Goal: Check status: Check status

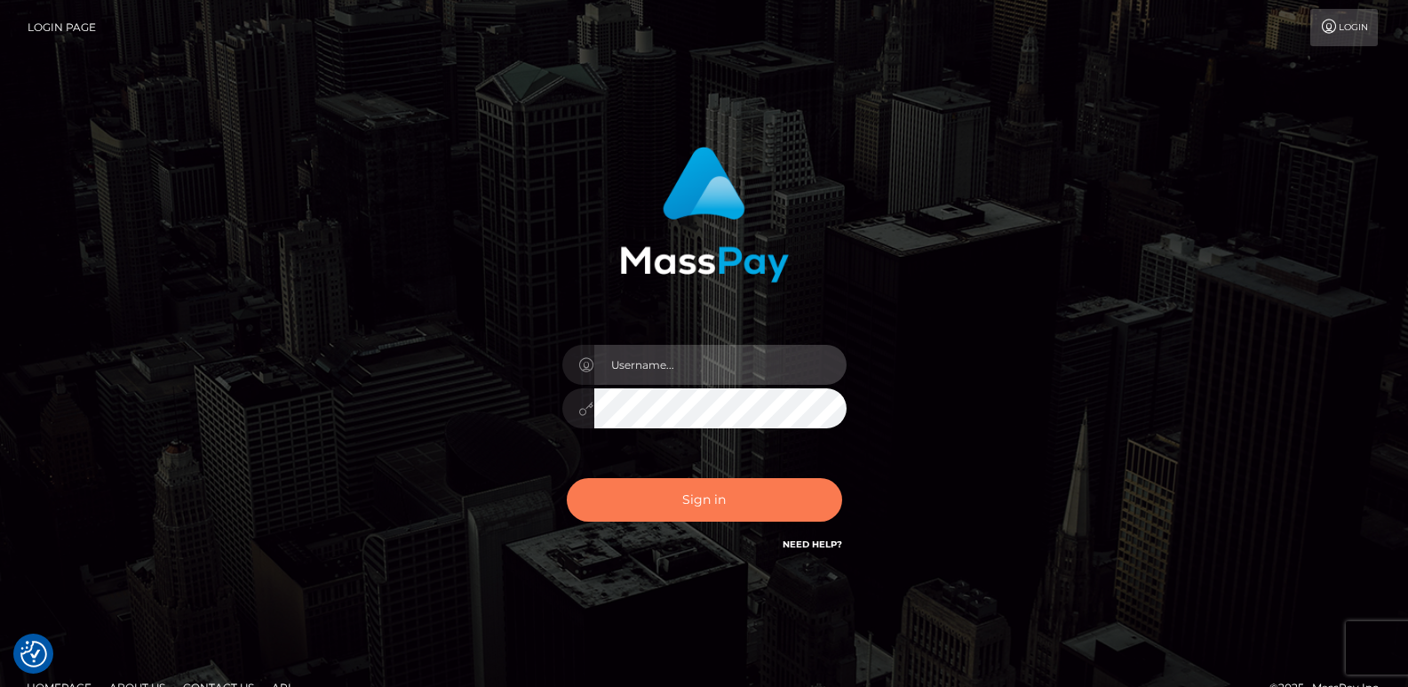
type input "ts2.es"
click at [624, 505] on button "Sign in" at bounding box center [704, 500] width 275 height 44
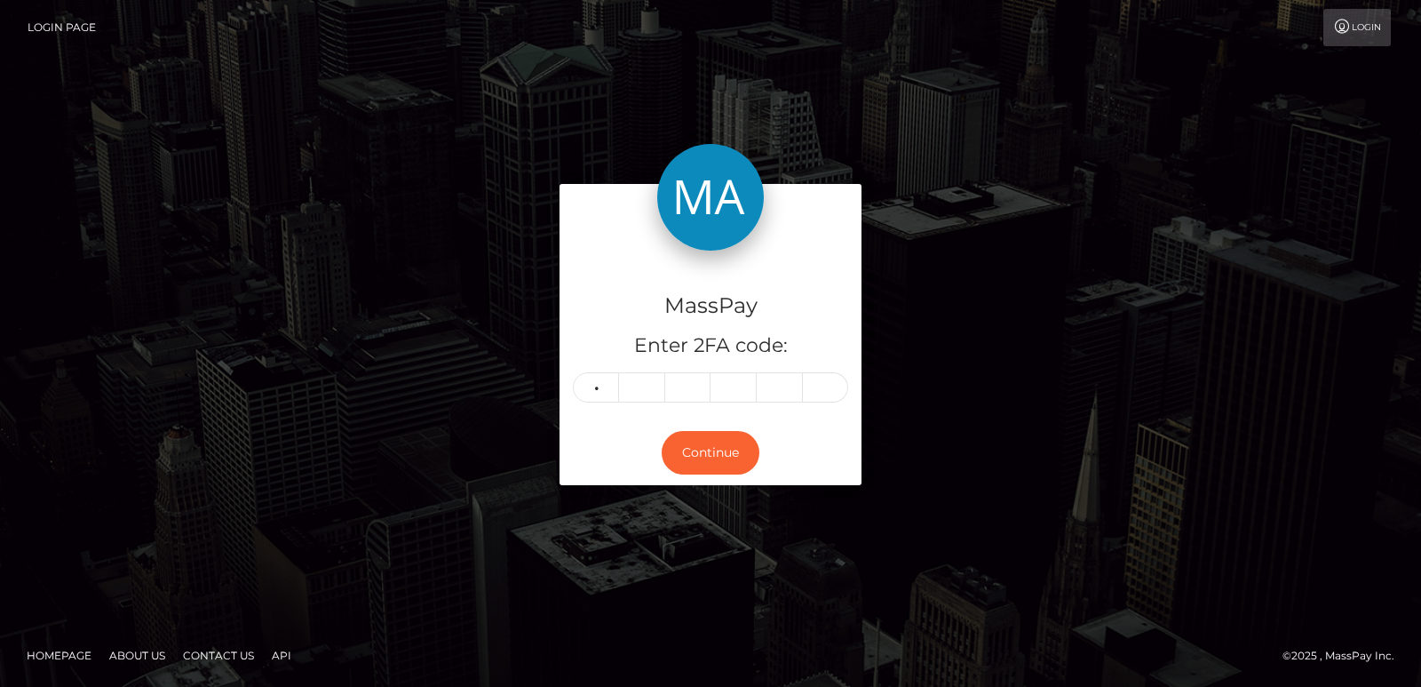
type input "5"
type input "3"
type input "5"
type input "2"
type input "6"
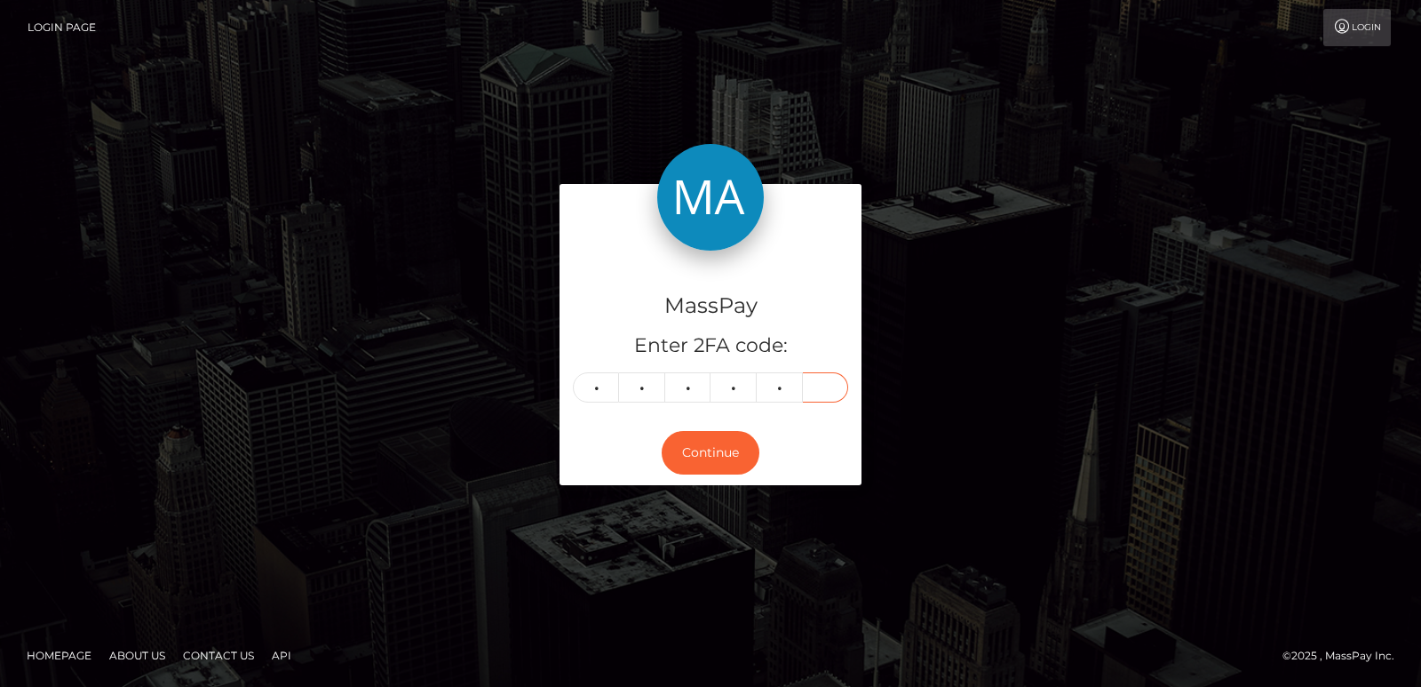
type input "9"
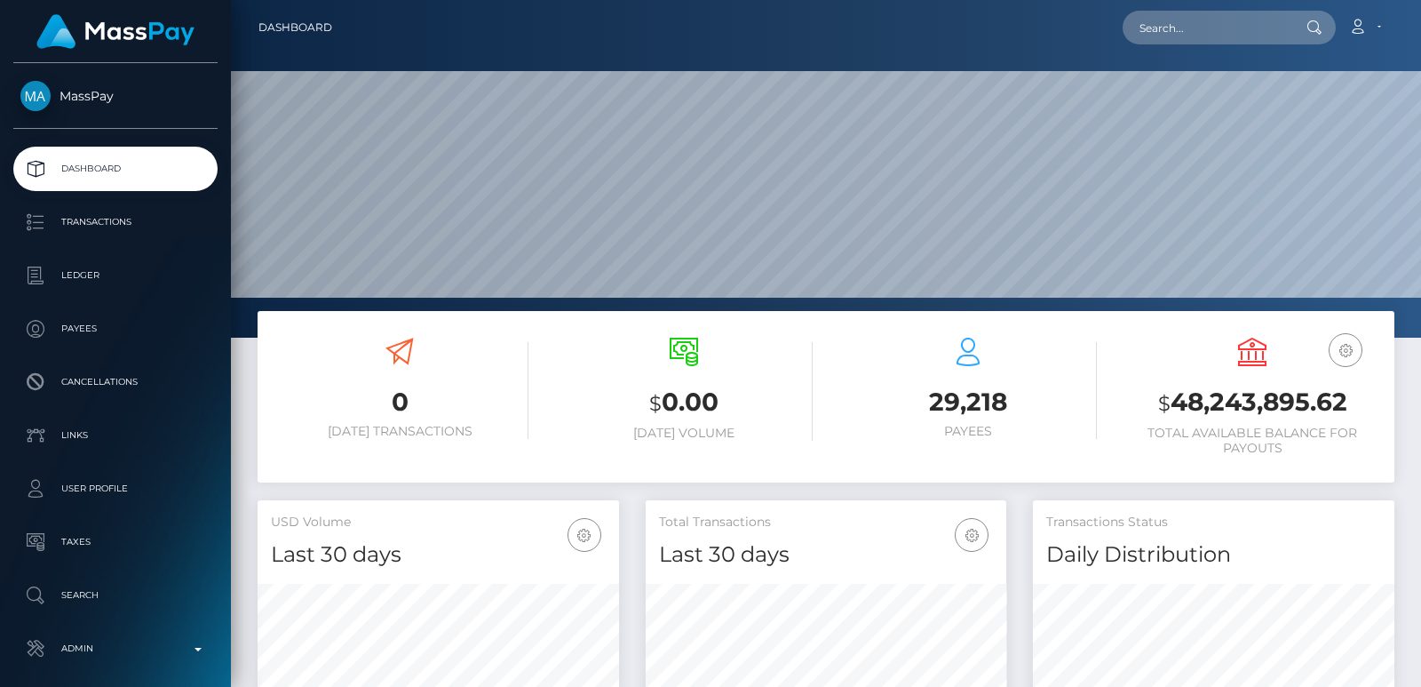
scroll to position [315, 361]
click at [1154, 37] on input "text" at bounding box center [1206, 28] width 167 height 34
paste input "tranhonglien160191@gmail.com"
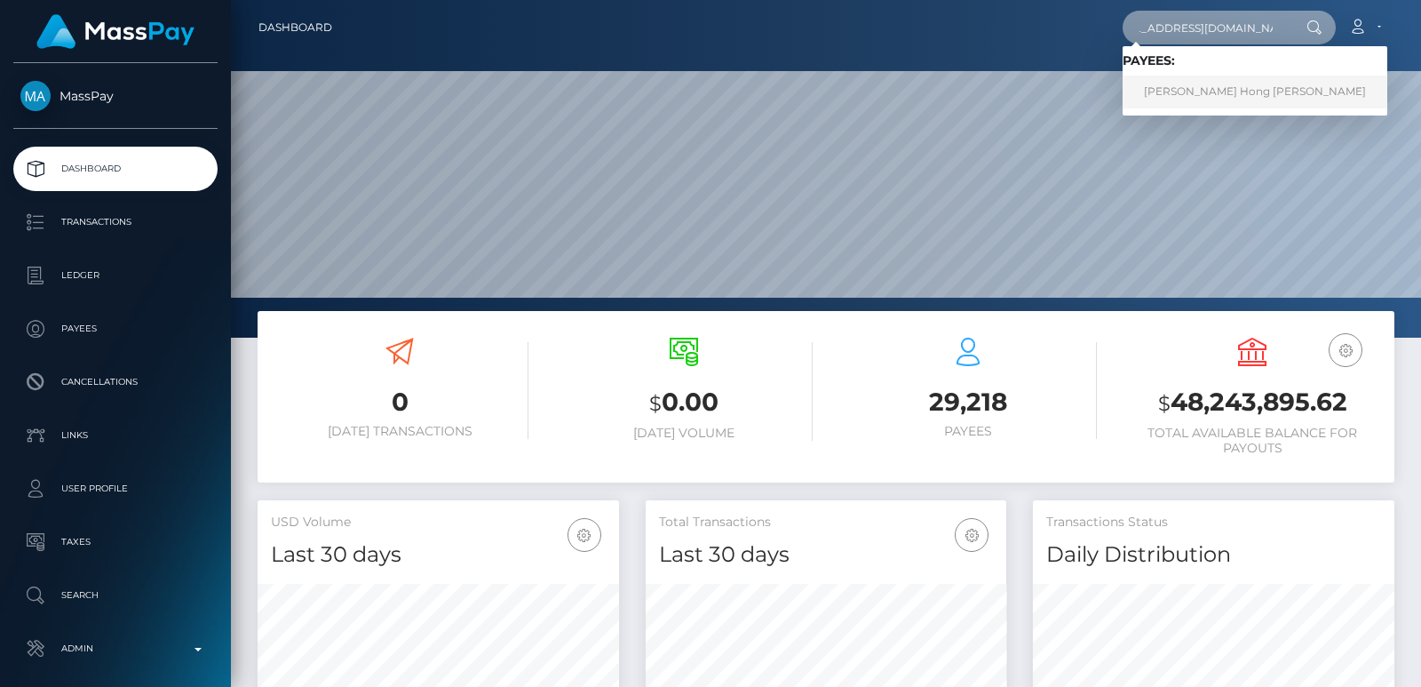
type input "tranhonglien160191@gmail.com"
click at [1174, 105] on link "Lien Thi Hong Tran" at bounding box center [1255, 92] width 265 height 33
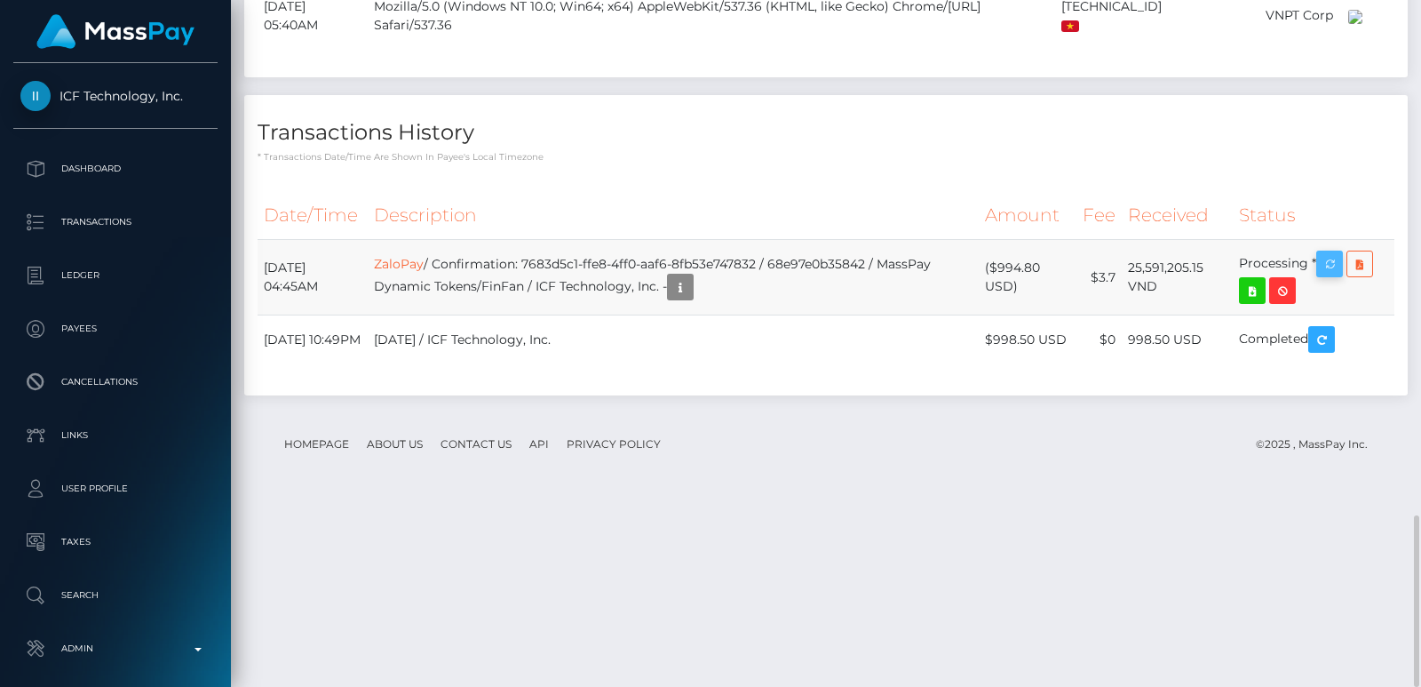
scroll to position [213, 361]
click at [1333, 275] on icon "button" at bounding box center [1329, 264] width 21 height 22
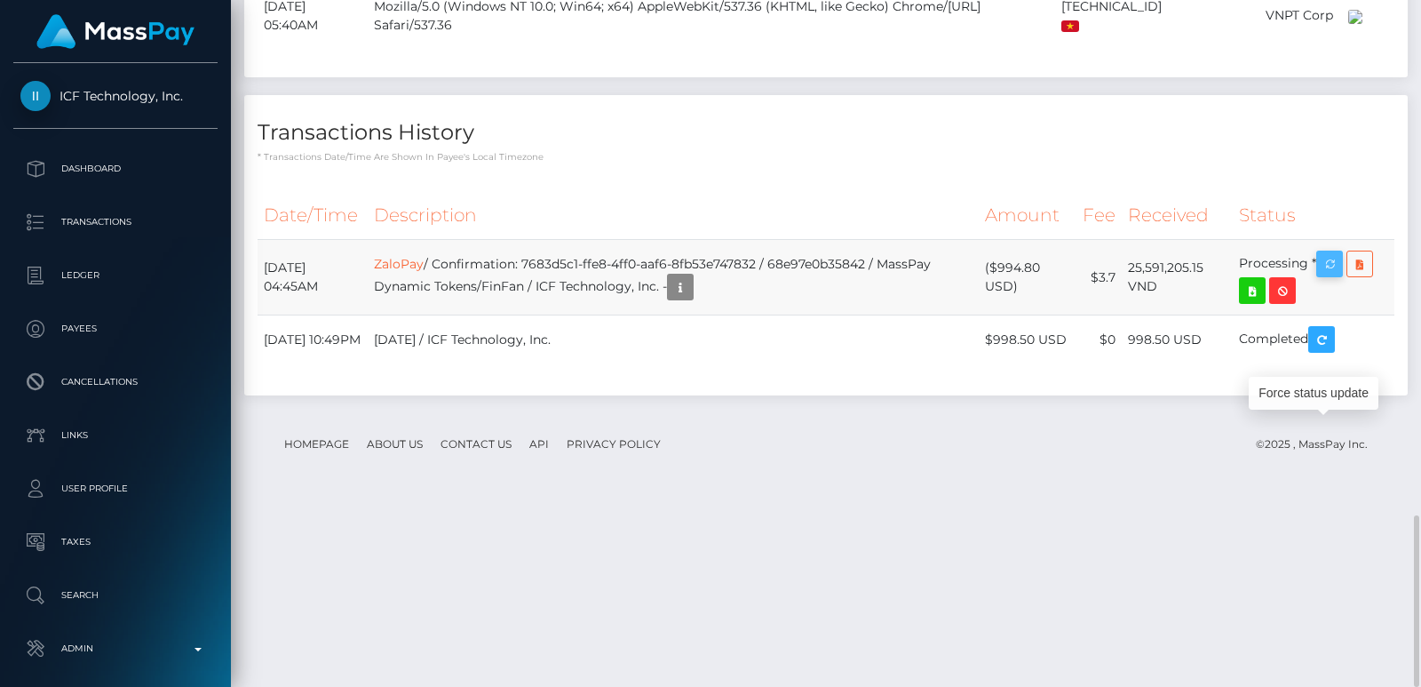
click at [1333, 275] on icon "button" at bounding box center [1329, 264] width 21 height 22
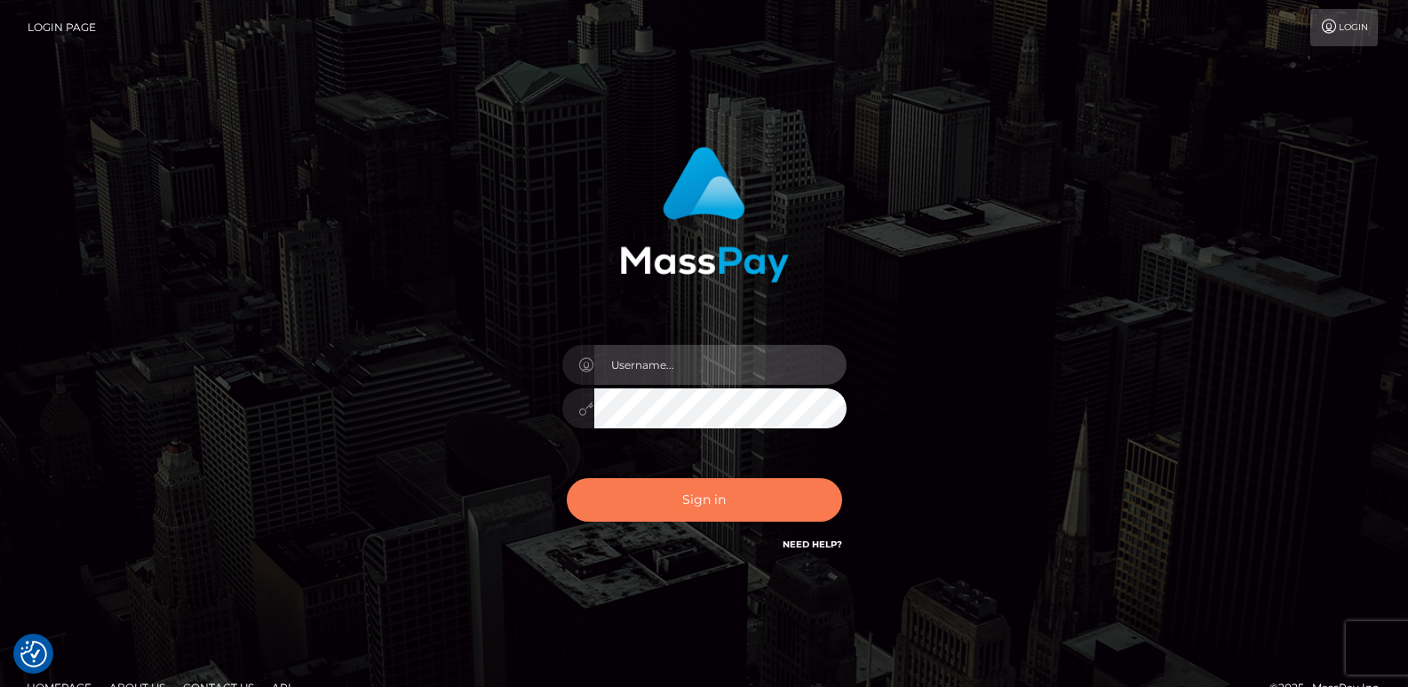
type input "[DOMAIN_NAME]"
click at [741, 503] on button "Sign in" at bounding box center [704, 500] width 275 height 44
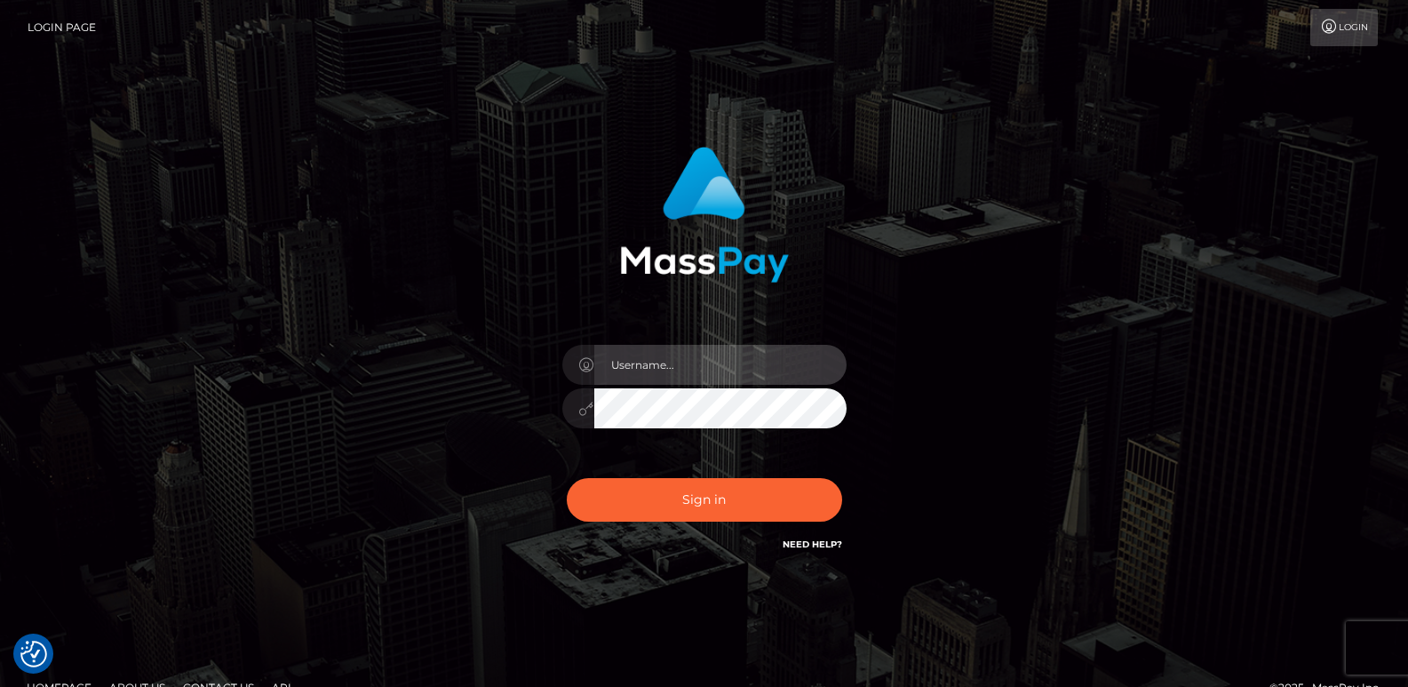
type input "[DOMAIN_NAME]"
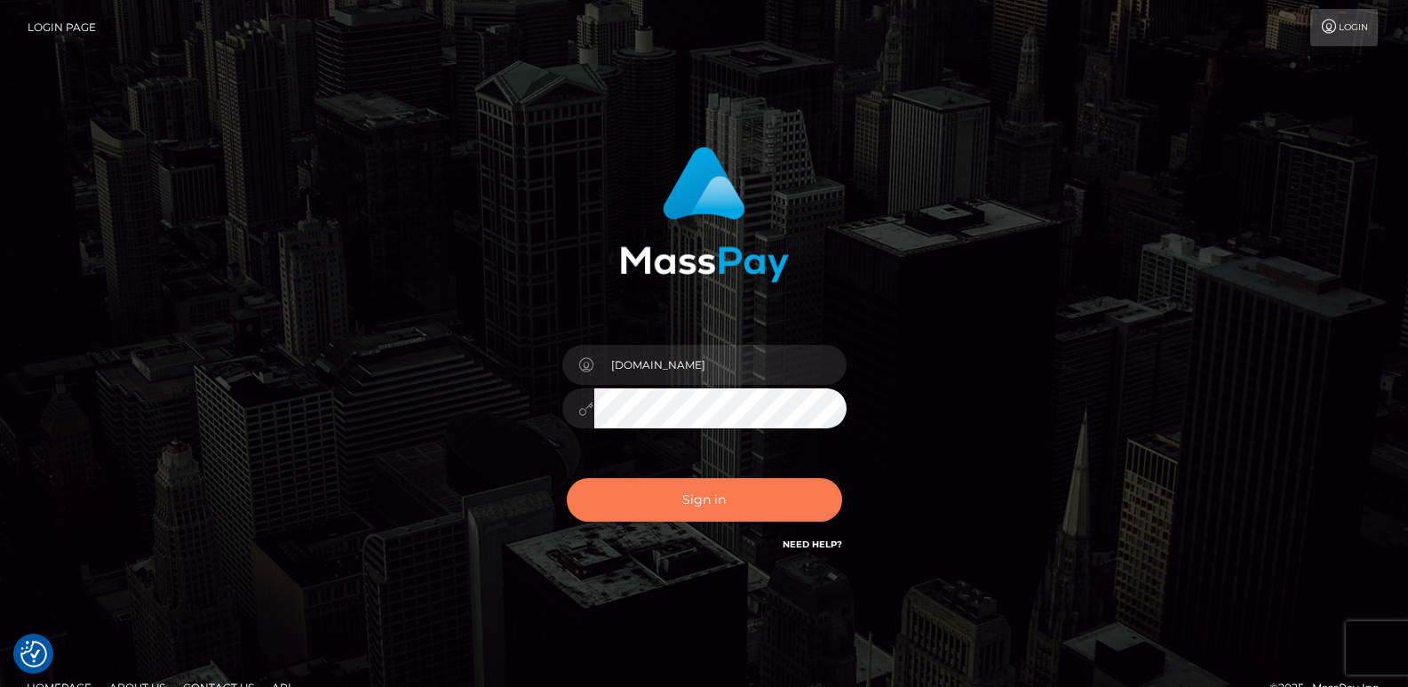
click at [741, 503] on button "Sign in" at bounding box center [704, 500] width 275 height 44
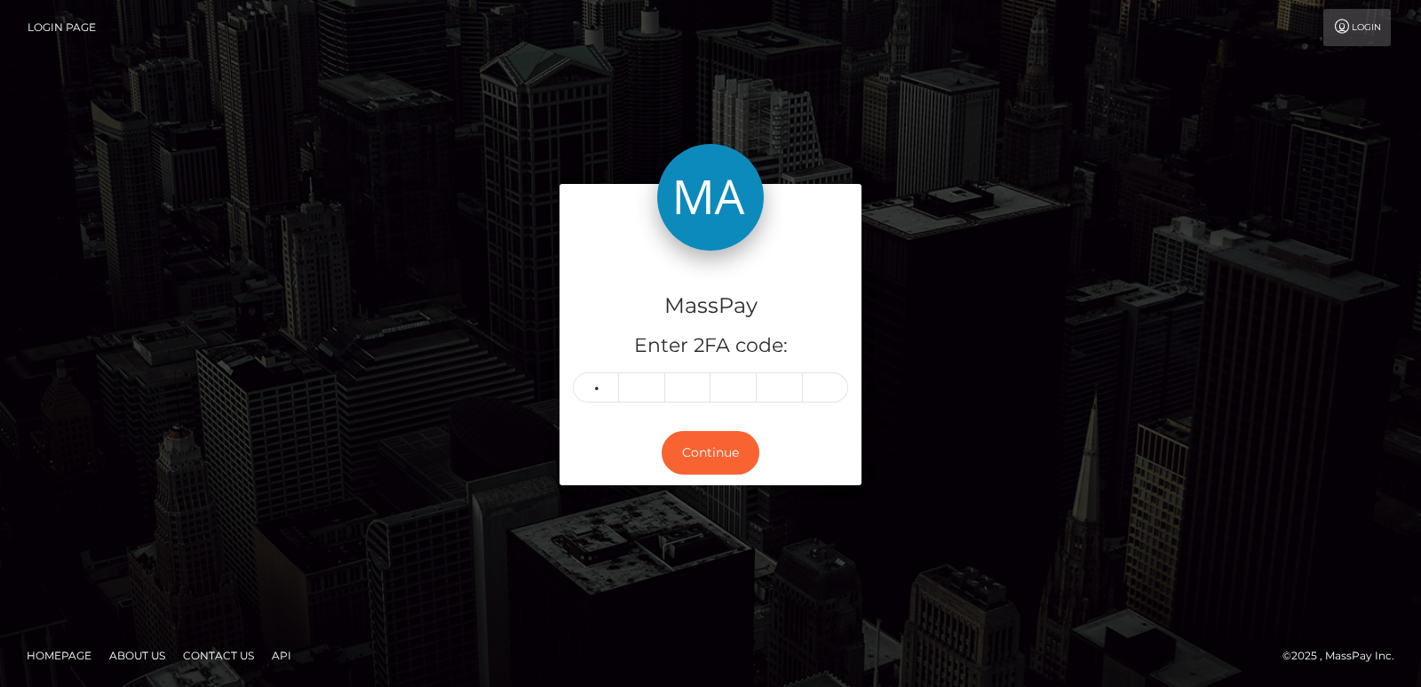
type input "6"
type input "9"
type input "8"
type input "4"
type input "3"
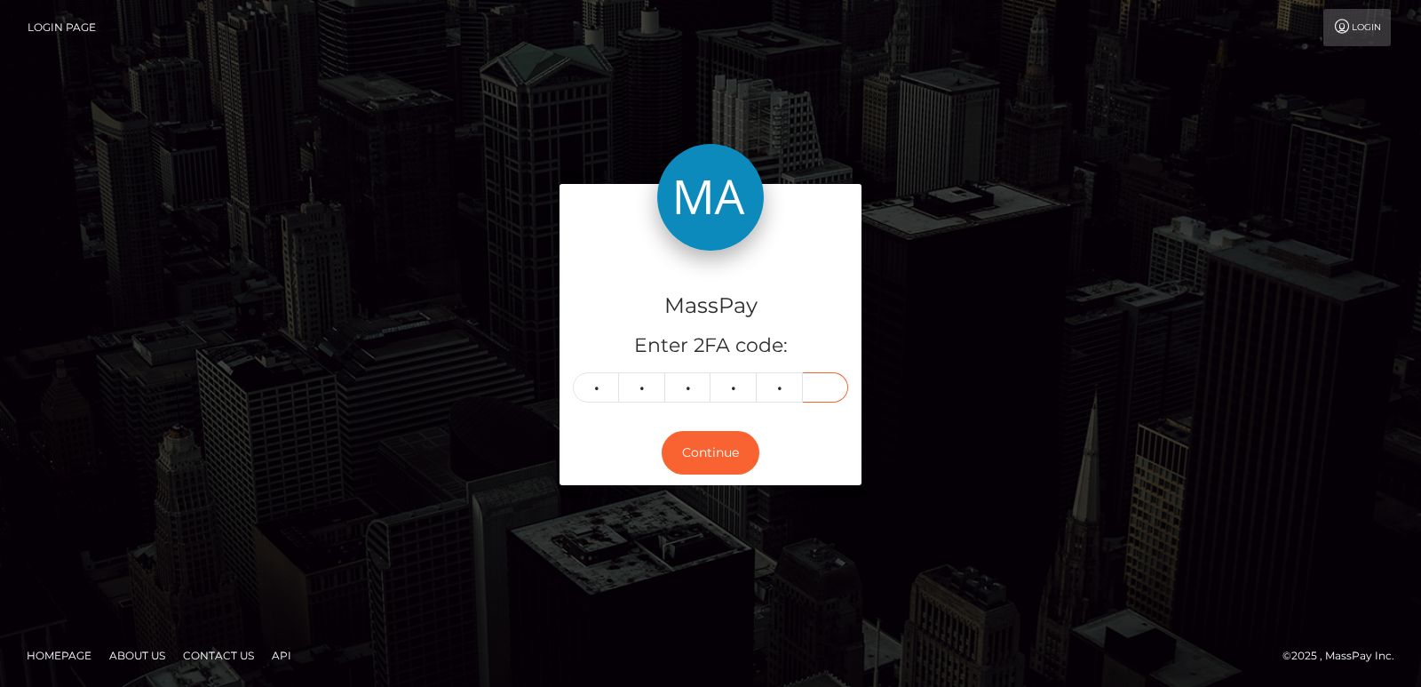
type input "7"
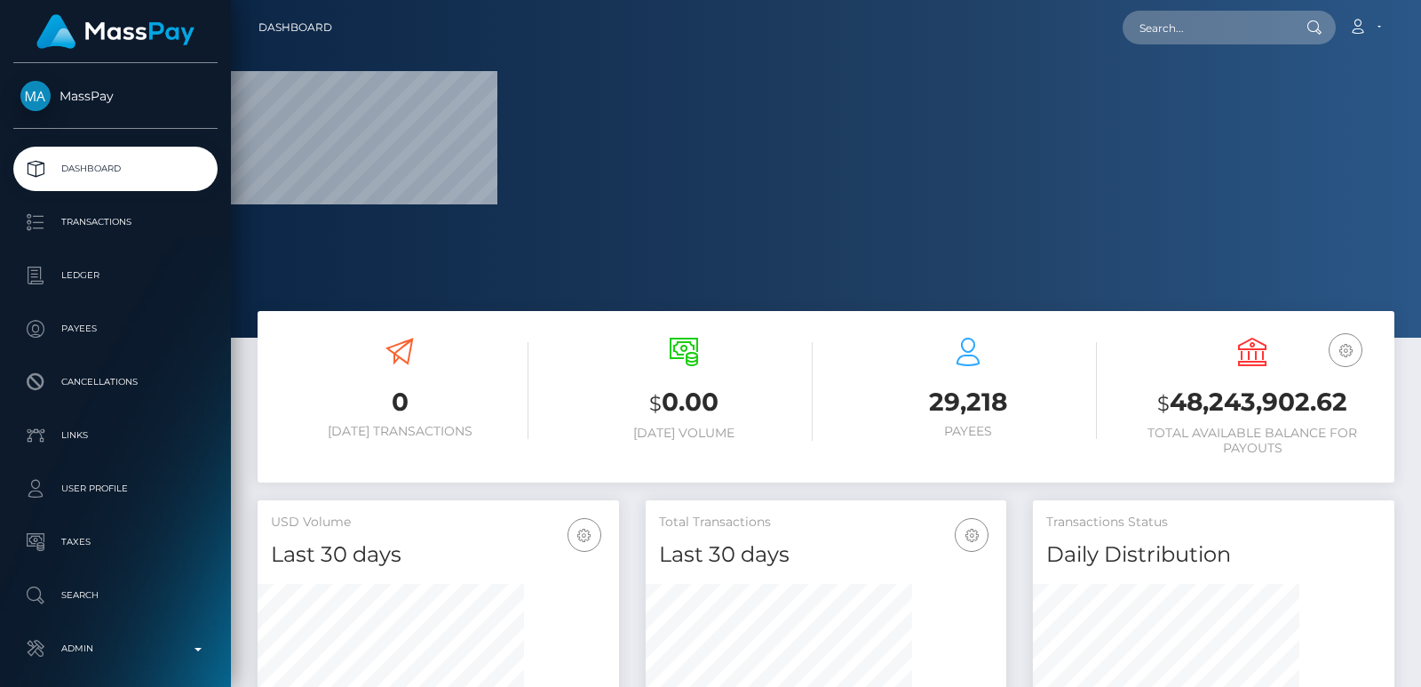
scroll to position [315, 361]
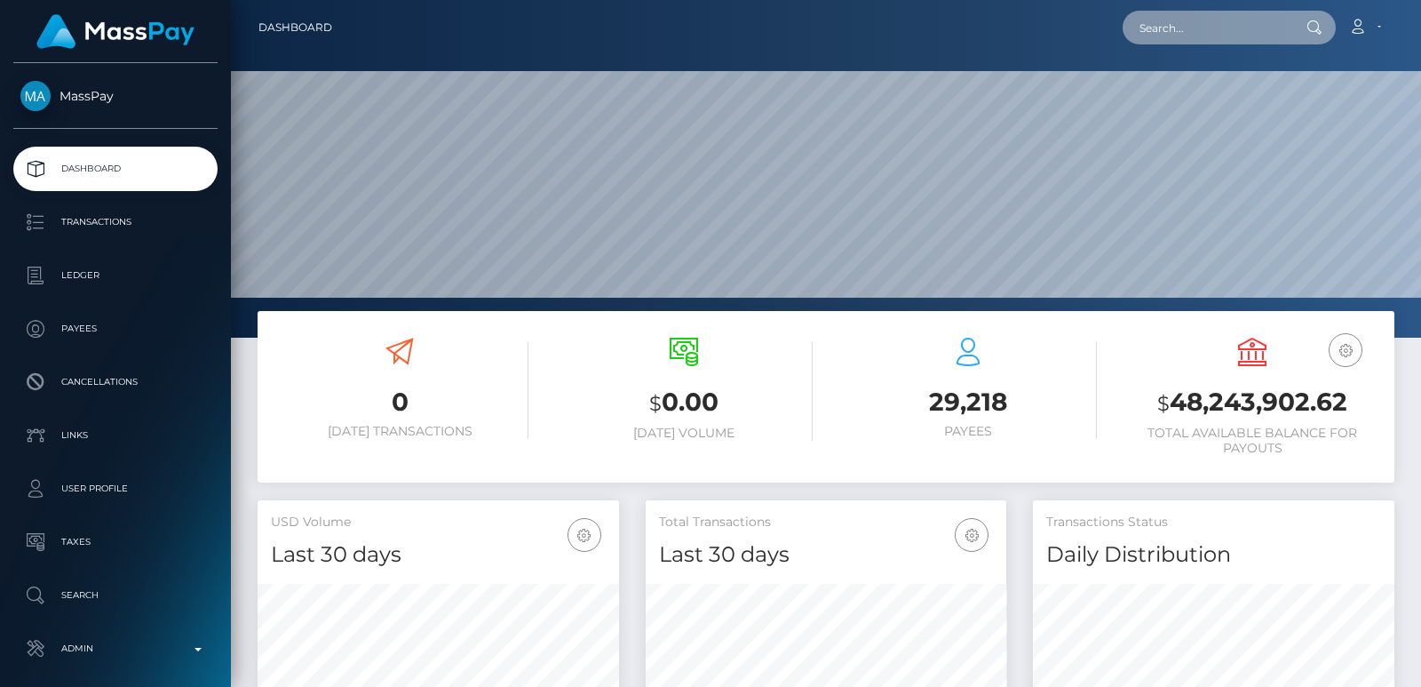
click at [1190, 40] on input "text" at bounding box center [1206, 28] width 167 height 34
paste input "[EMAIL_ADDRESS][DOMAIN_NAME]"
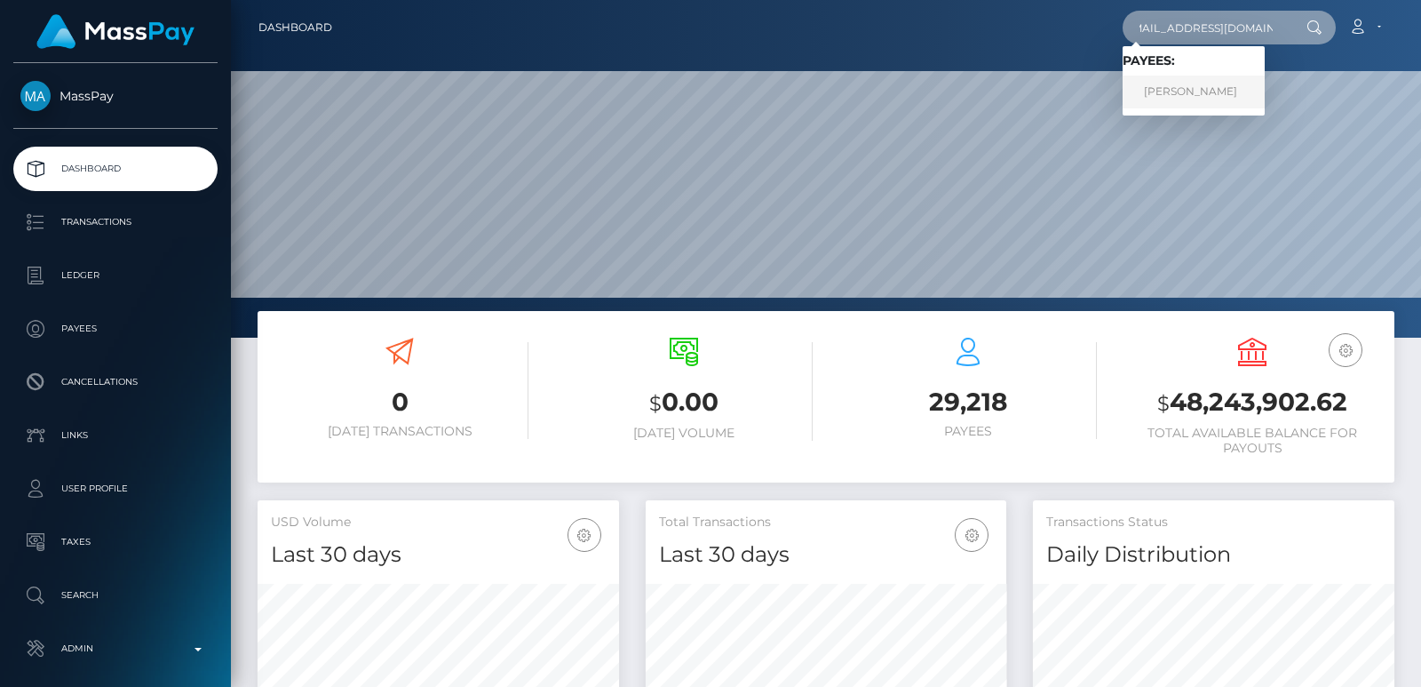
type input "[EMAIL_ADDRESS][DOMAIN_NAME]"
click at [1183, 95] on link "Ryan Macgregor-Wright" at bounding box center [1194, 92] width 142 height 33
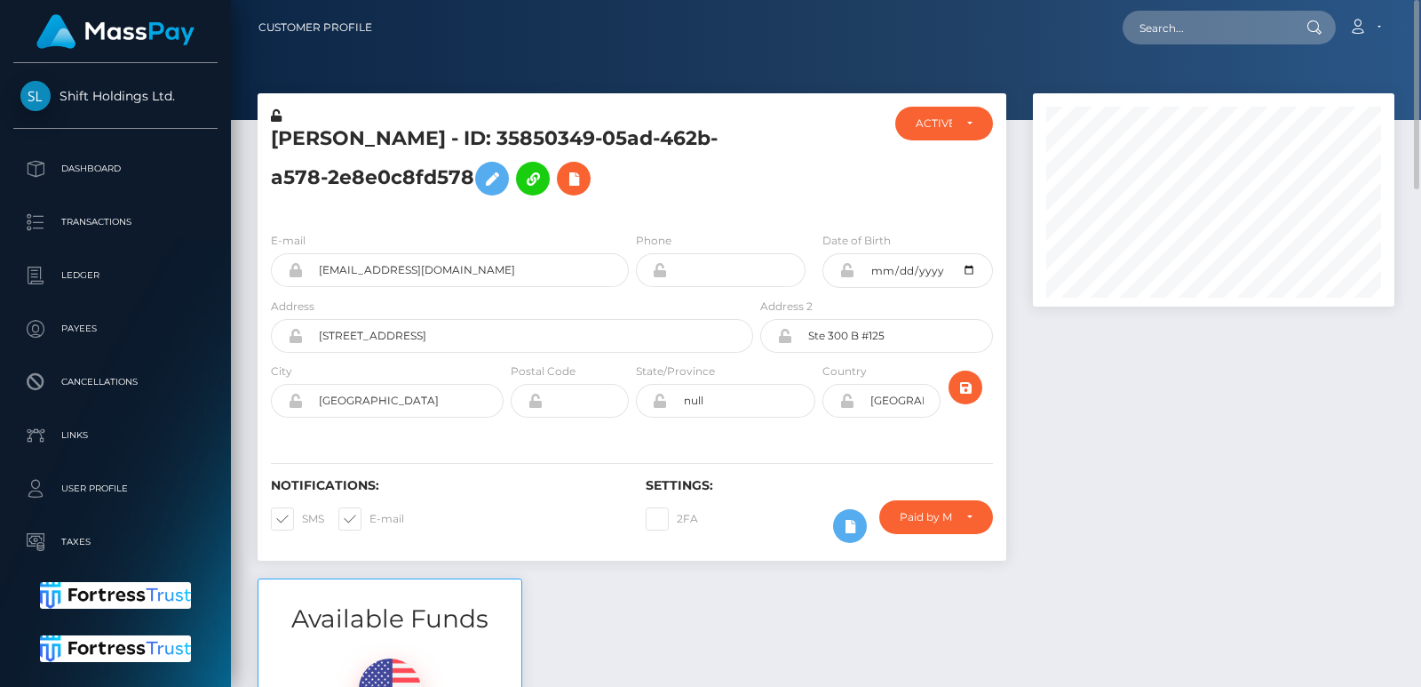
click at [290, 133] on h5 "[PERSON_NAME] - ID: 35850349-05ad-462b-a578-2e8e0c8fd578" at bounding box center [507, 164] width 473 height 79
click at [290, 133] on h5 "Ryan Macgregor-Wright - ID: 35850349-05ad-462b-a578-2e8e0c8fd578" at bounding box center [507, 164] width 473 height 79
copy h5 "Ryan"
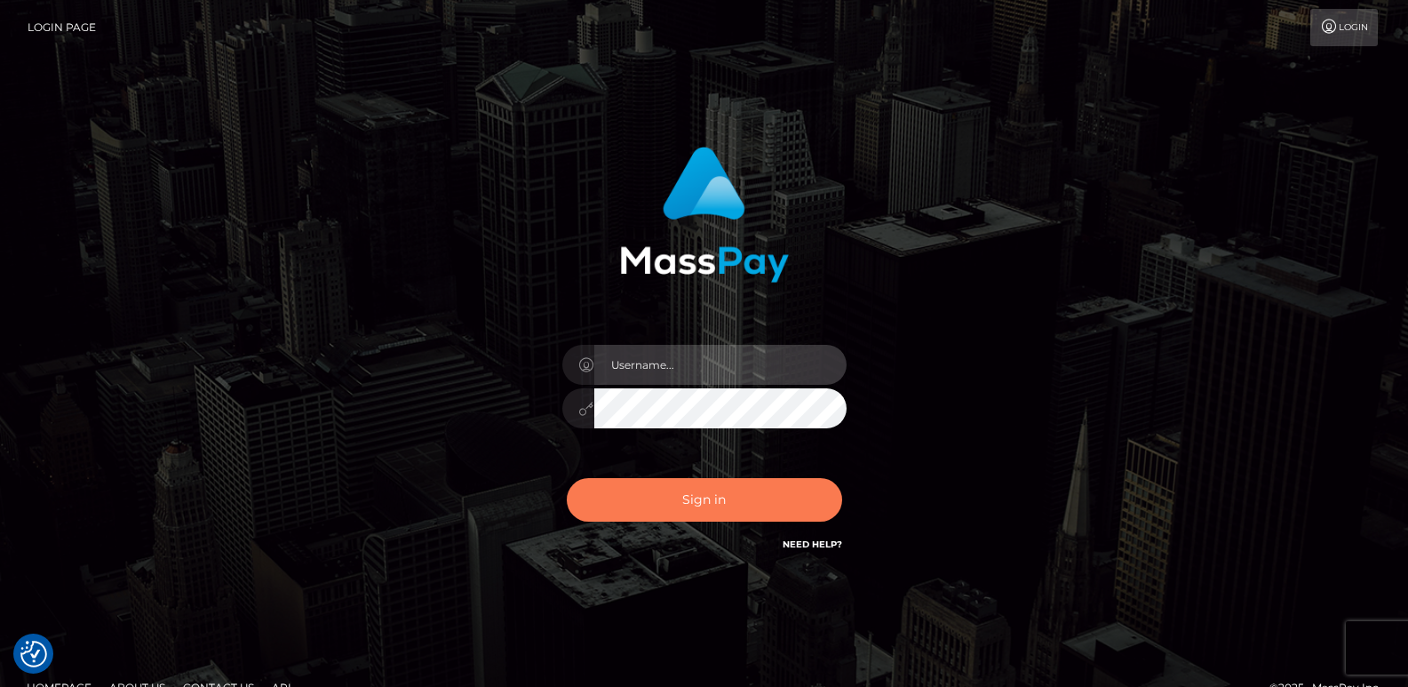
type input "ts2.es"
click at [613, 504] on button "Sign in" at bounding box center [704, 500] width 275 height 44
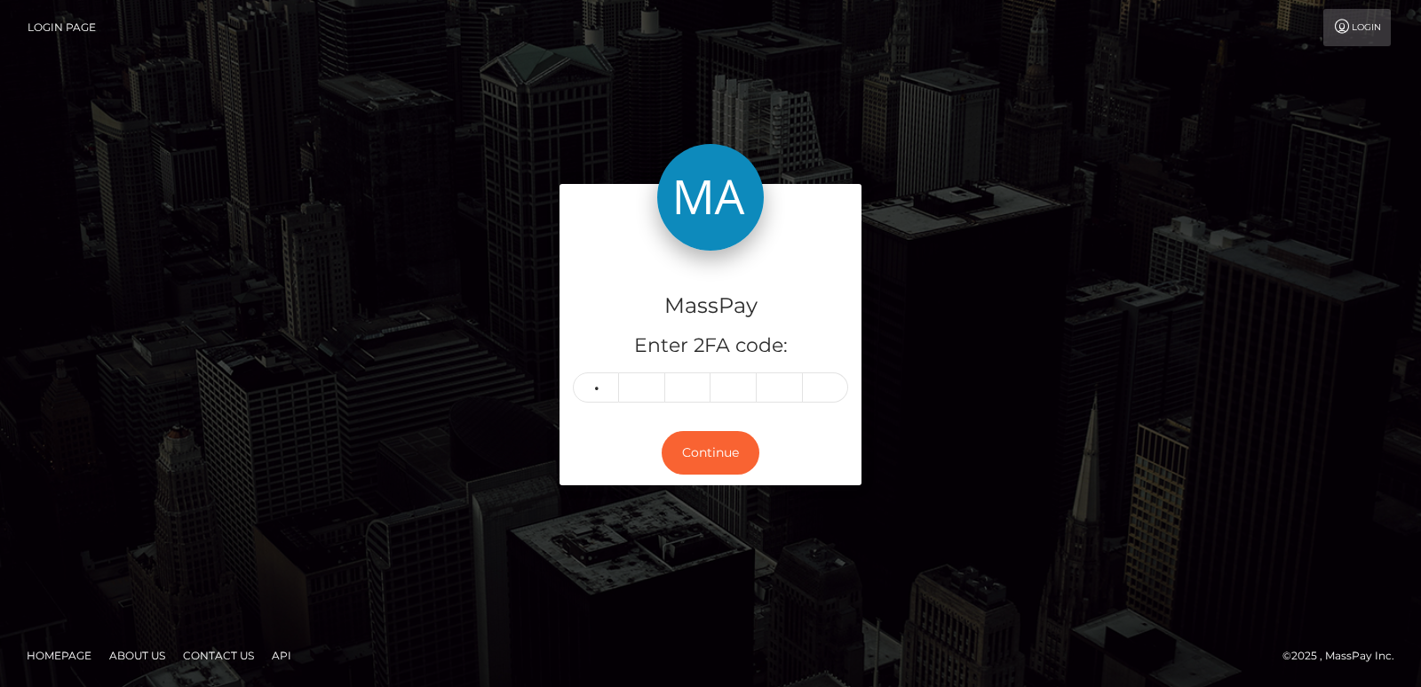
type input "9"
type input "5"
type input "9"
type input "1"
type input "4"
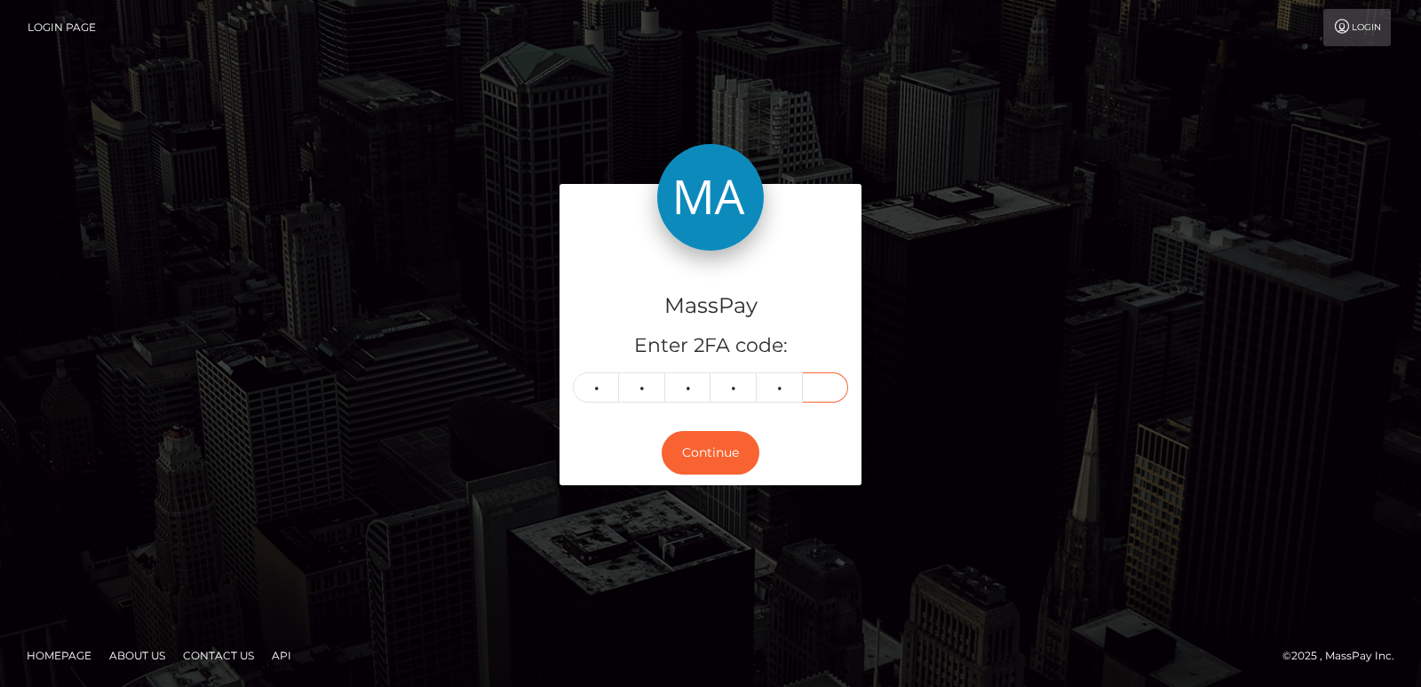
type input "1"
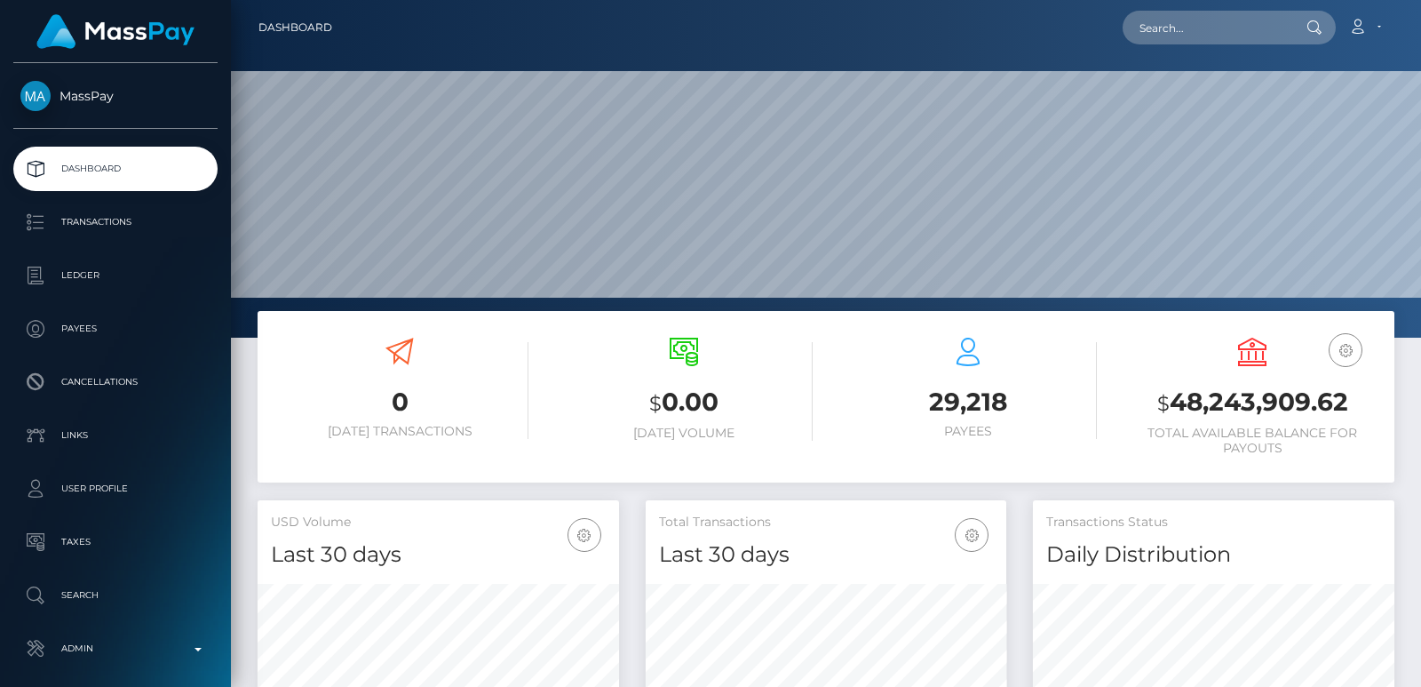
scroll to position [315, 361]
click at [1179, 20] on input "text" at bounding box center [1206, 28] width 167 height 34
paste input "sejl_aa1@hotmail.com"
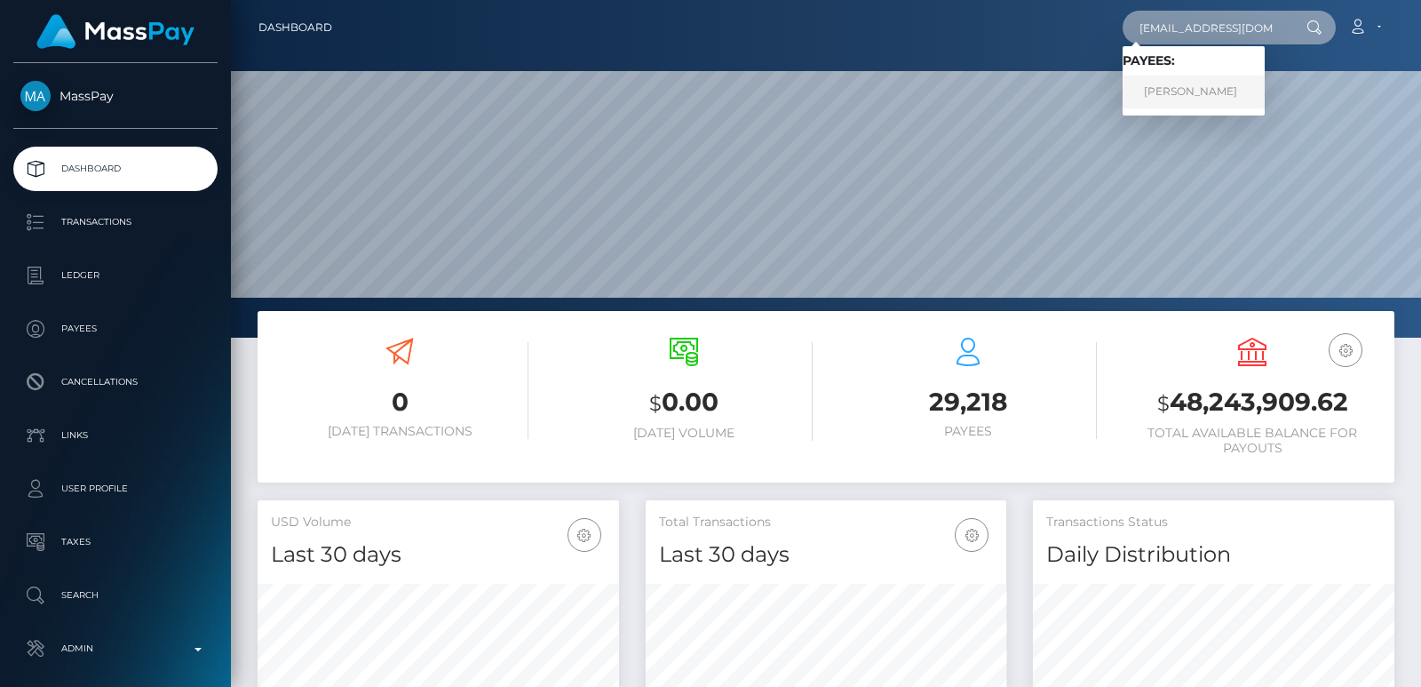
type input "sejl_aa1@hotmail.com"
click at [1186, 92] on link "Sejla Bajrektarevic" at bounding box center [1194, 92] width 142 height 33
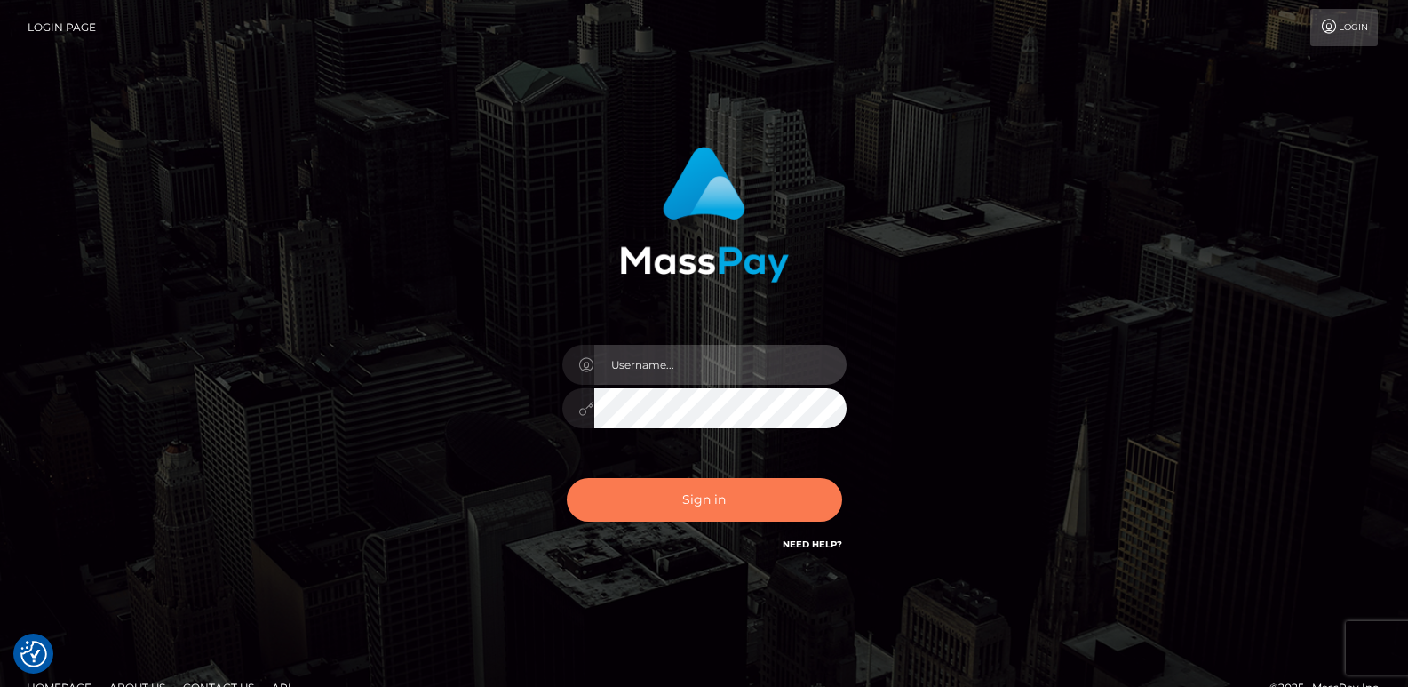
type input "ts2.es"
click at [625, 502] on button "Sign in" at bounding box center [704, 500] width 275 height 44
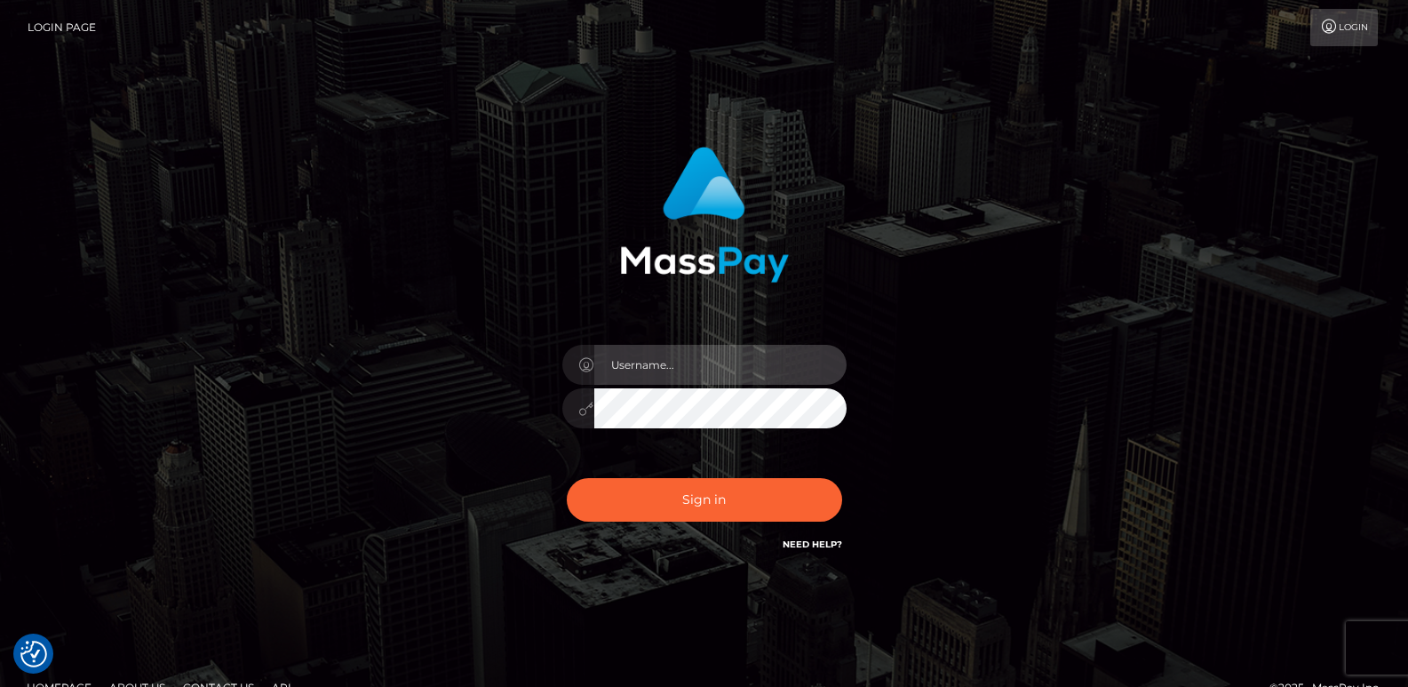
type input "ts2.es"
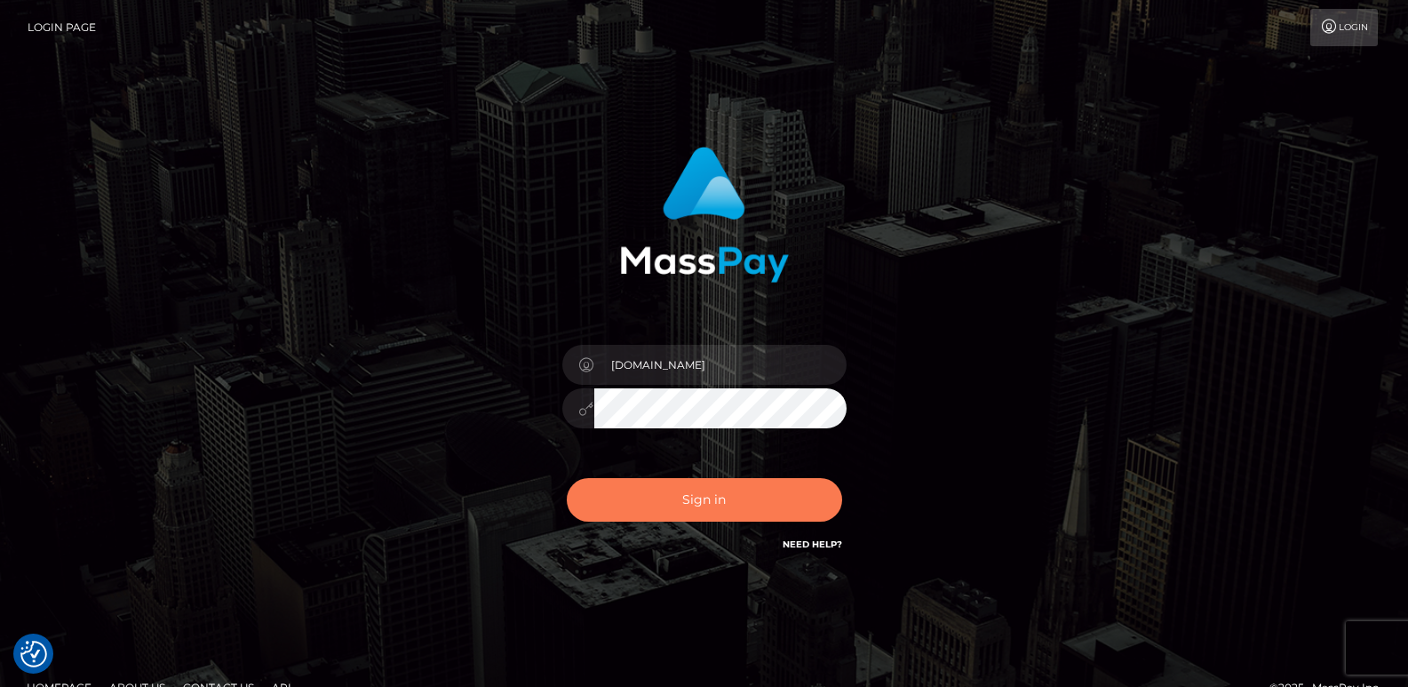
click at [625, 502] on button "Sign in" at bounding box center [704, 500] width 275 height 44
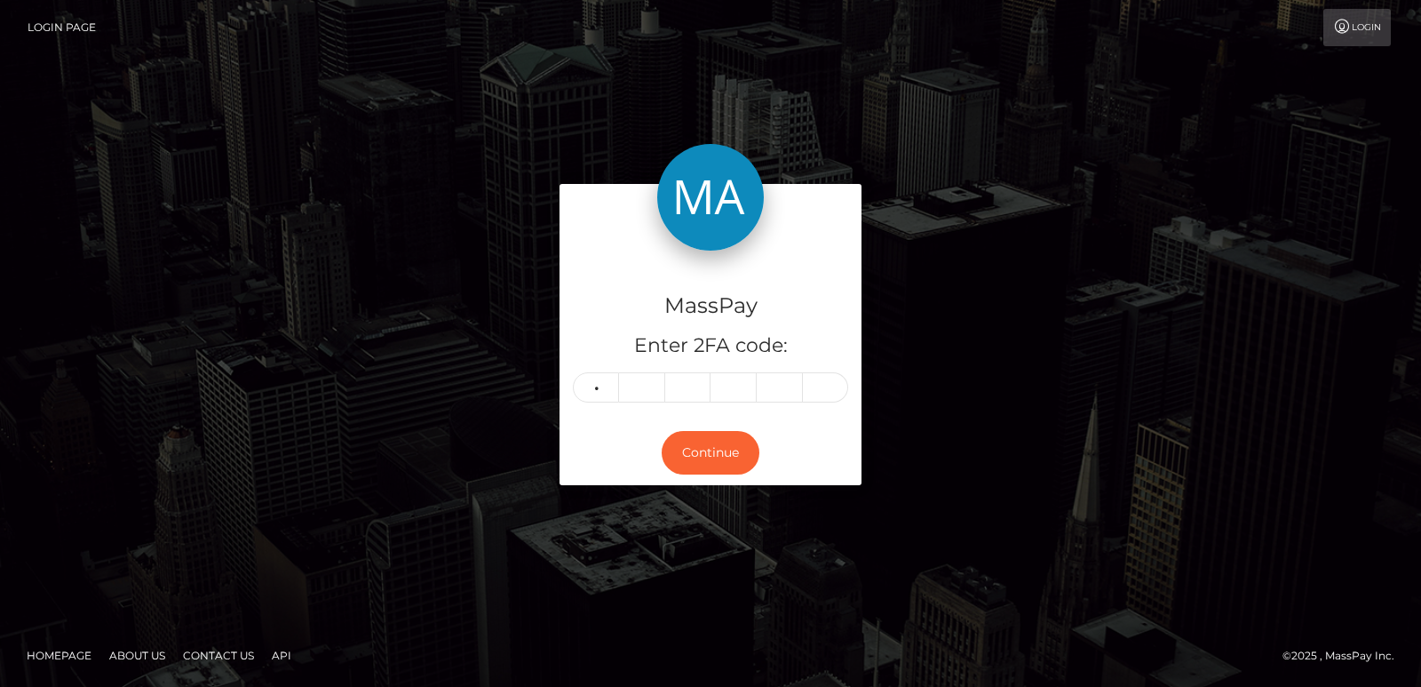
type input "5"
type input "7"
type input "9"
type input "1"
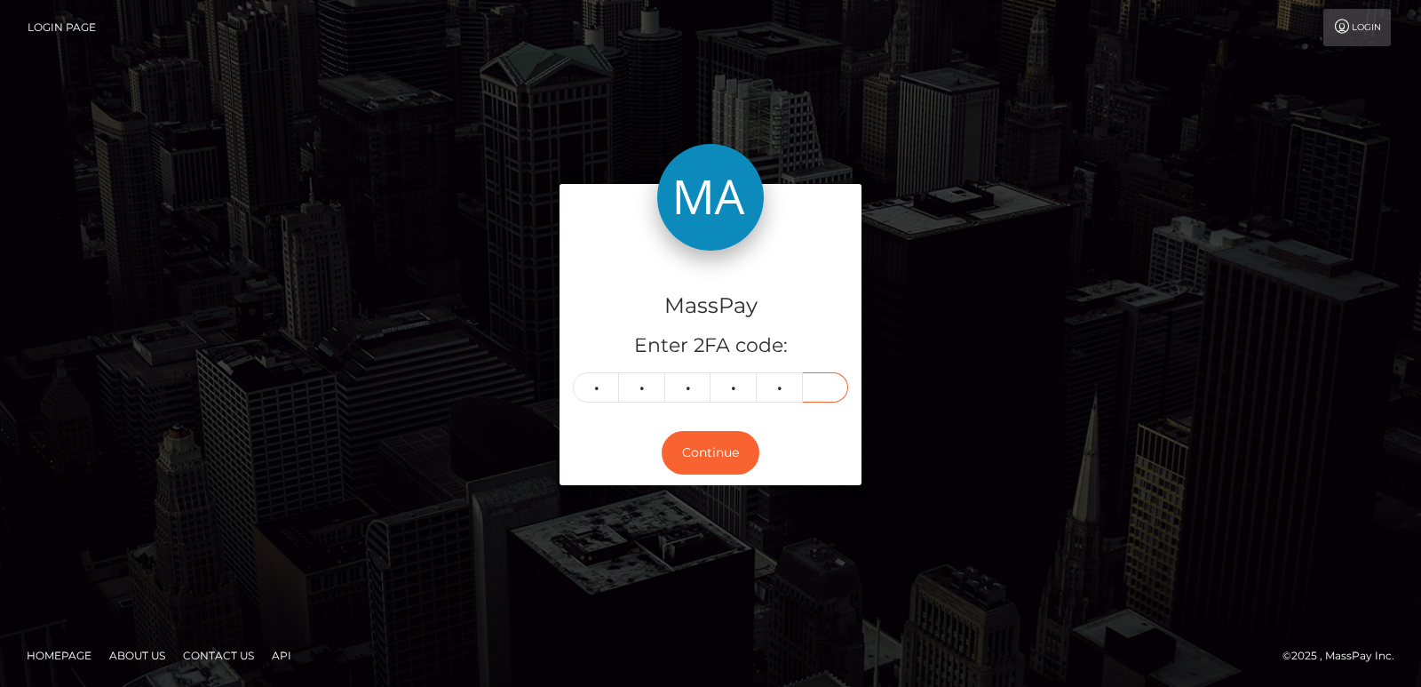
type input "4"
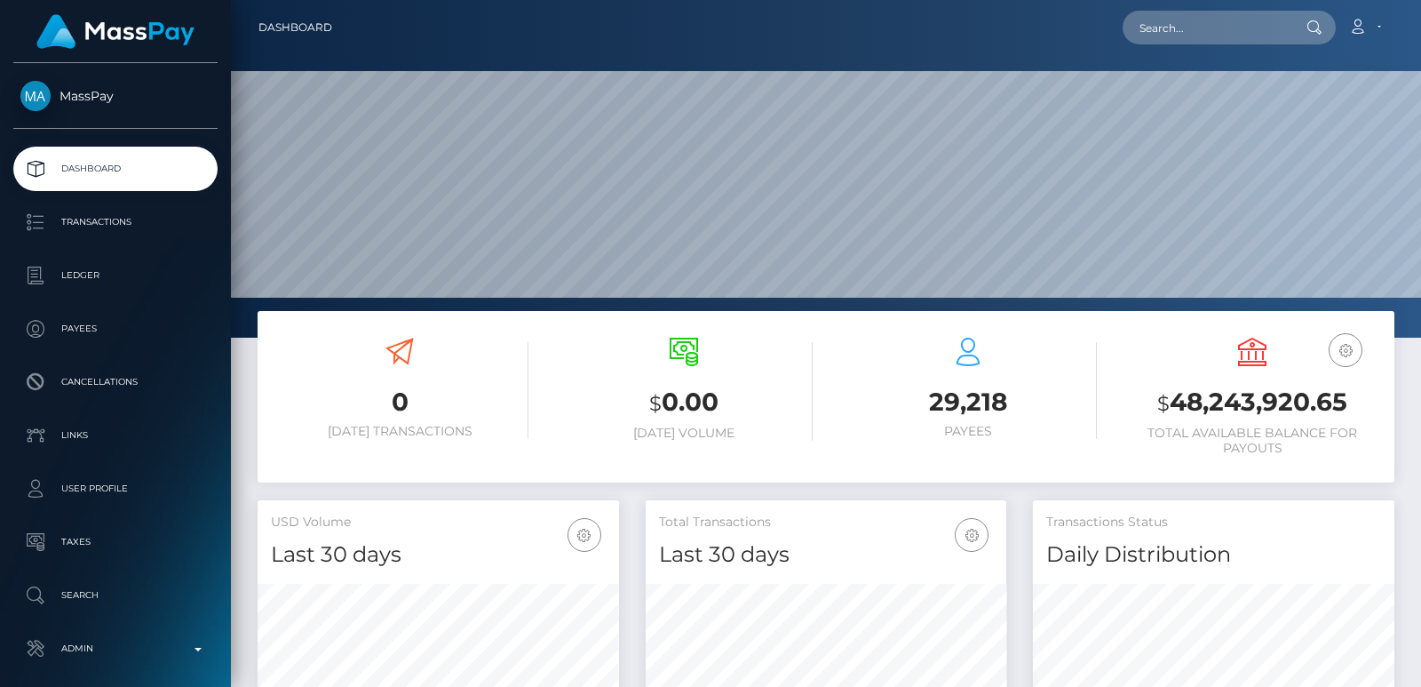
scroll to position [315, 361]
click at [1177, 7] on nav "Dashboard Loading... Loading... Account Edit Profile" at bounding box center [826, 27] width 1190 height 55
click at [1160, 23] on input "text" at bounding box center [1206, 28] width 167 height 34
paste input "[PERSON_NAME][EMAIL_ADDRESS][DOMAIN_NAME]"
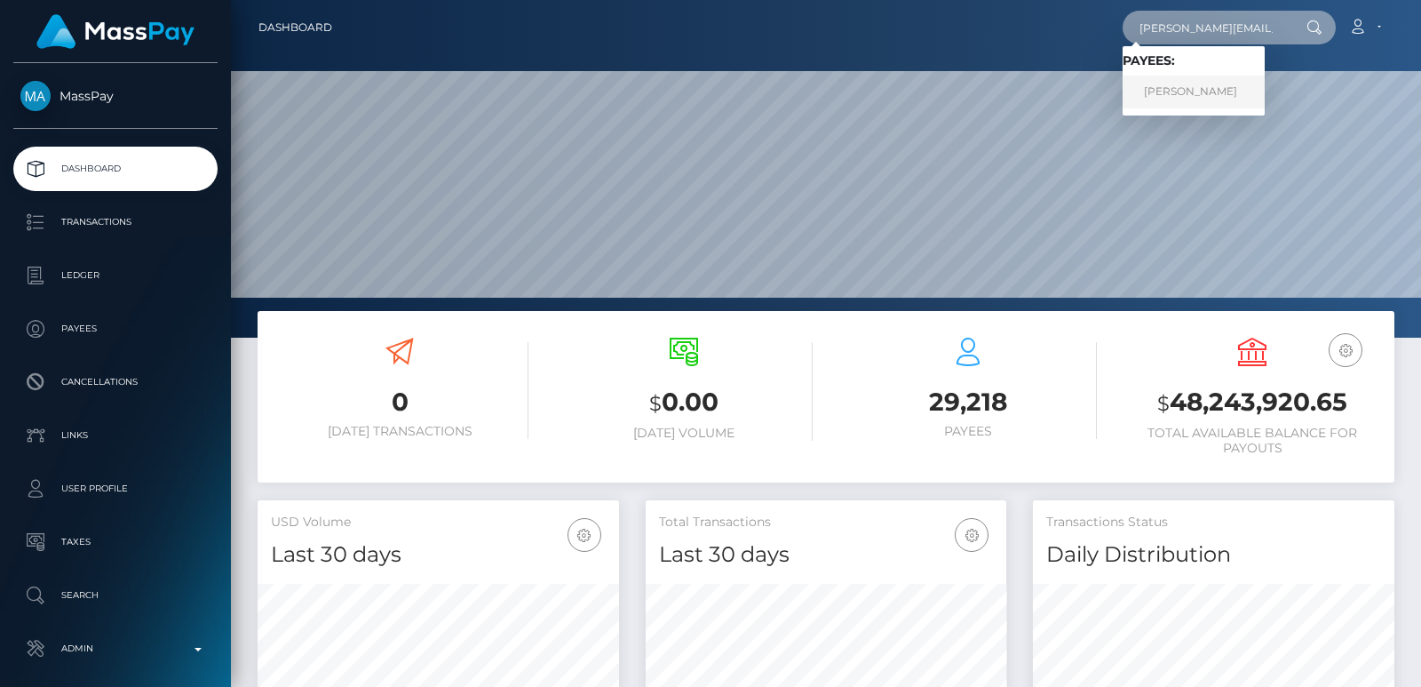
type input "[PERSON_NAME][EMAIL_ADDRESS][DOMAIN_NAME]"
click at [1167, 85] on link "Lena Irsic" at bounding box center [1194, 92] width 142 height 33
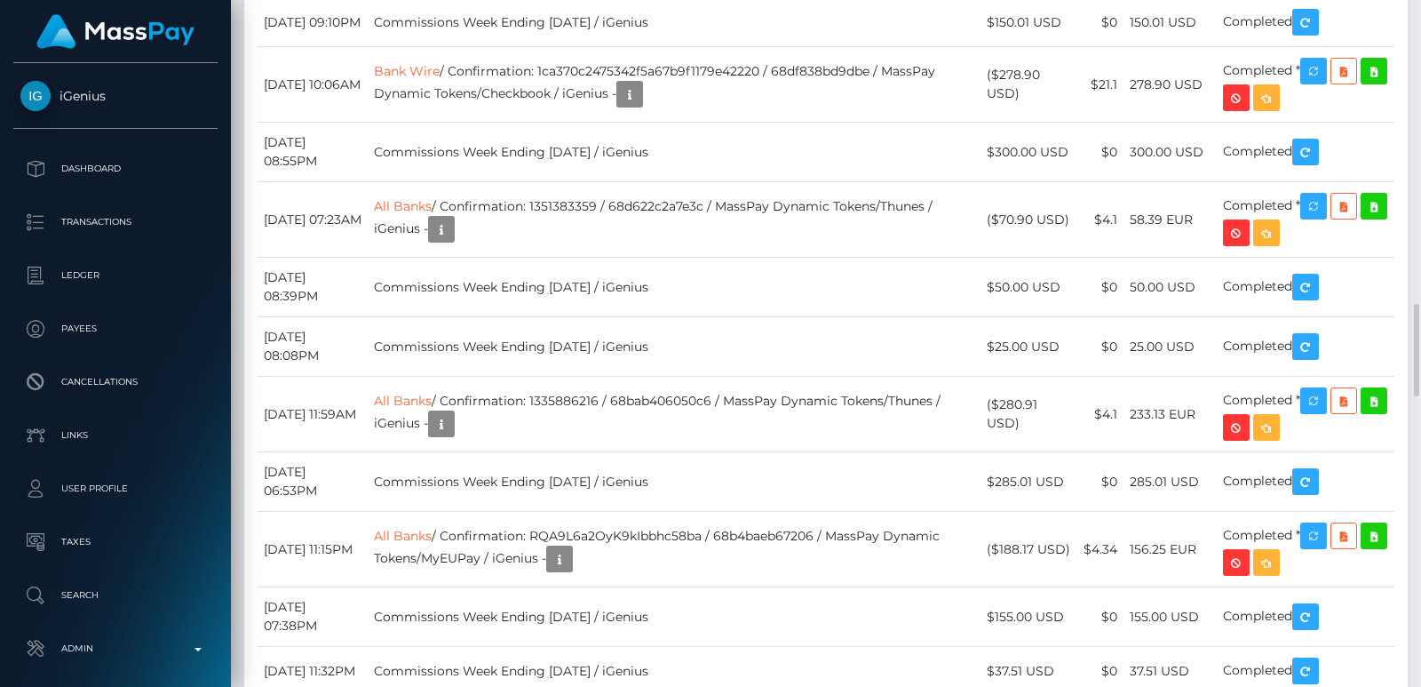
scroll to position [2985, 0]
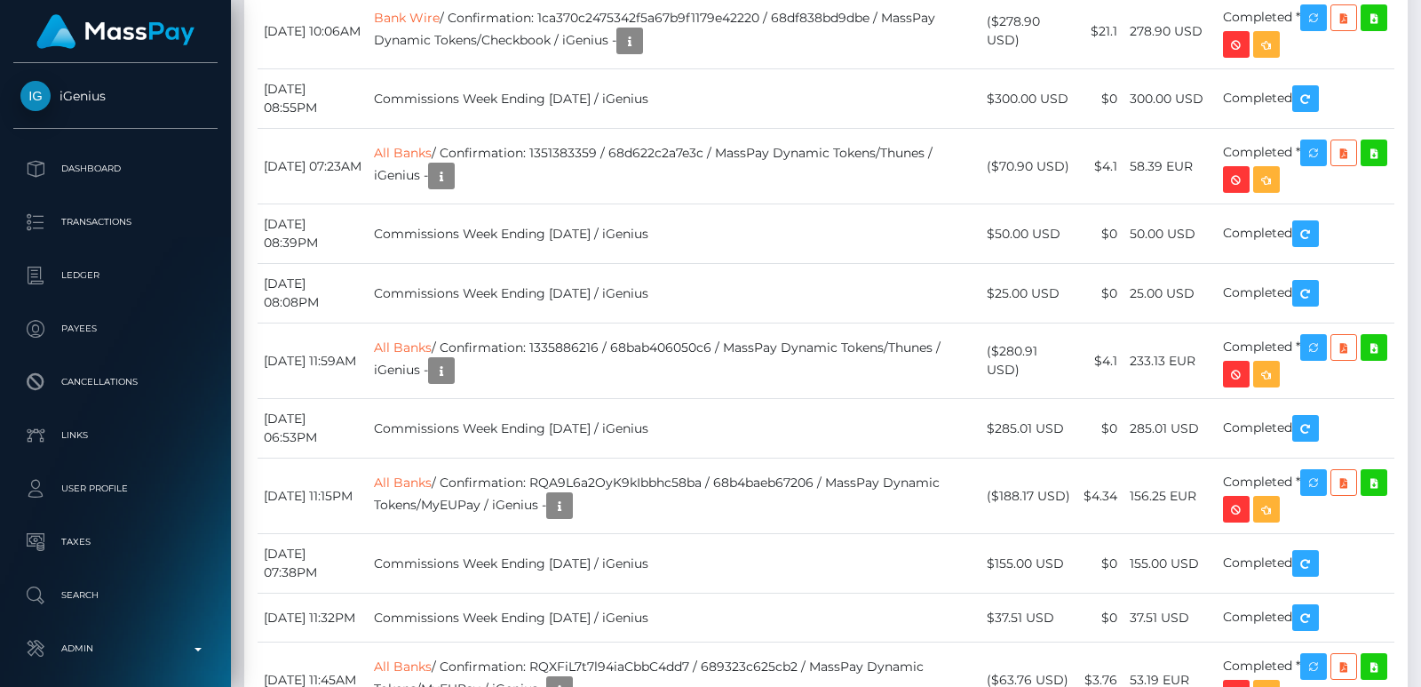
click at [1323, 346] on div "Force status update" at bounding box center [1314, 336] width 130 height 33
click at [1323, 346] on body "iGenius Dashboard Transactions Ledger Payees" at bounding box center [710, 343] width 1421 height 687
click at [1323, 346] on div "Force status update" at bounding box center [1314, 336] width 130 height 33
click at [1323, 346] on body "iGenius Dashboard Transactions Ledger Payees" at bounding box center [710, 343] width 1421 height 687
click at [1325, 342] on div "Force status update" at bounding box center [1314, 336] width 130 height 33
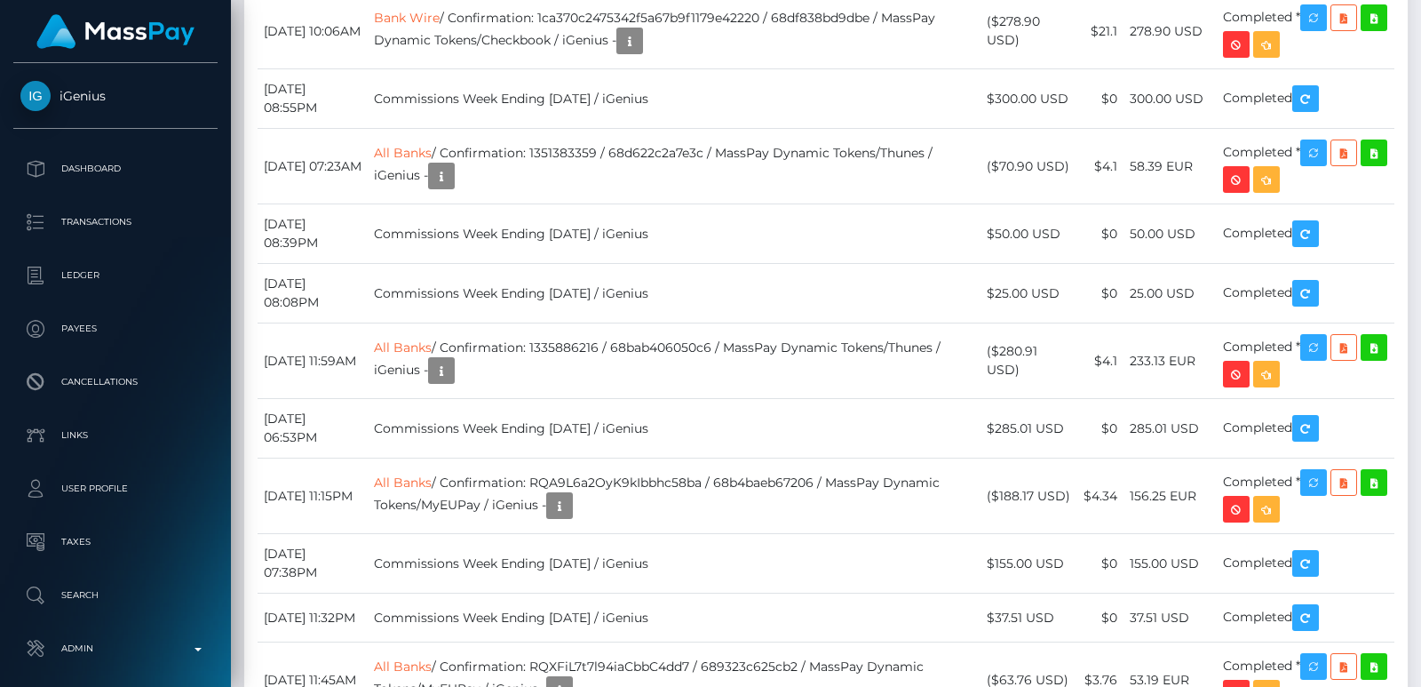
click at [1325, 342] on div "Force status update" at bounding box center [1314, 336] width 130 height 33
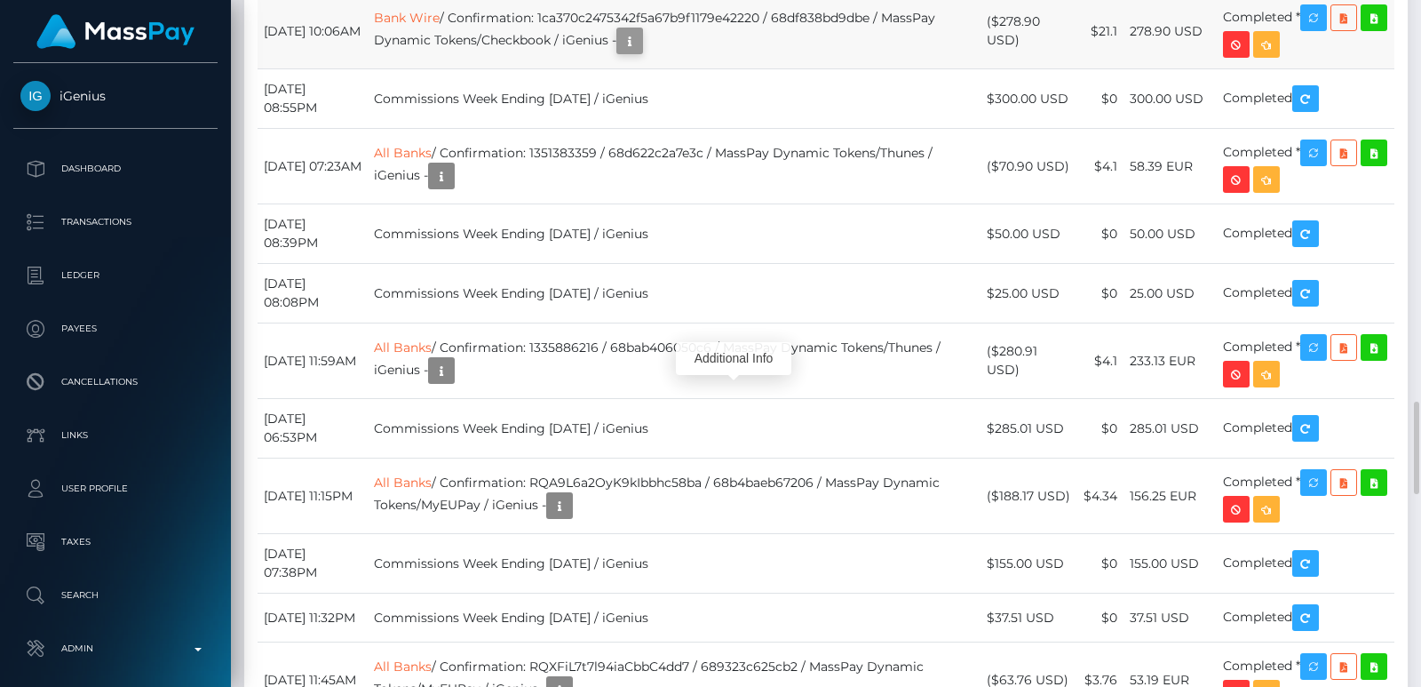
click at [643, 54] on button "button" at bounding box center [630, 41] width 27 height 27
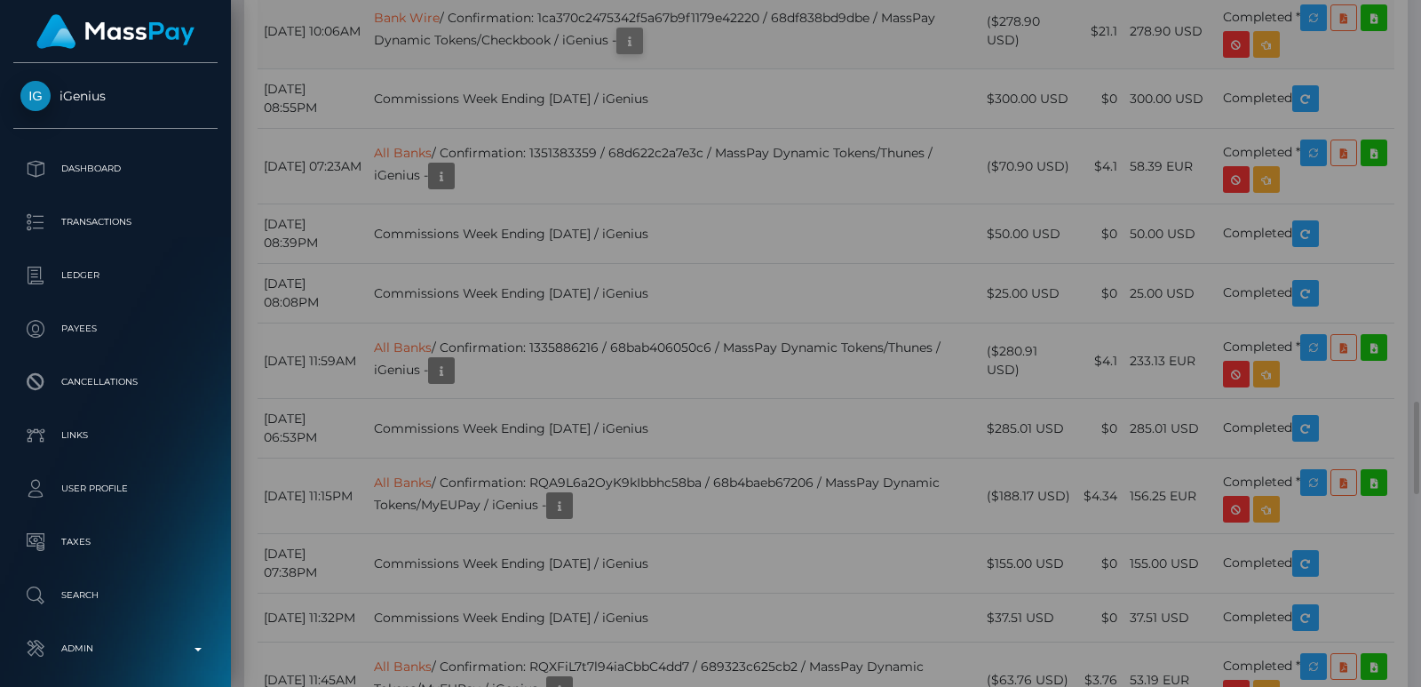
click at [705, 358] on div "Attributes:" at bounding box center [711, 410] width 652 height 222
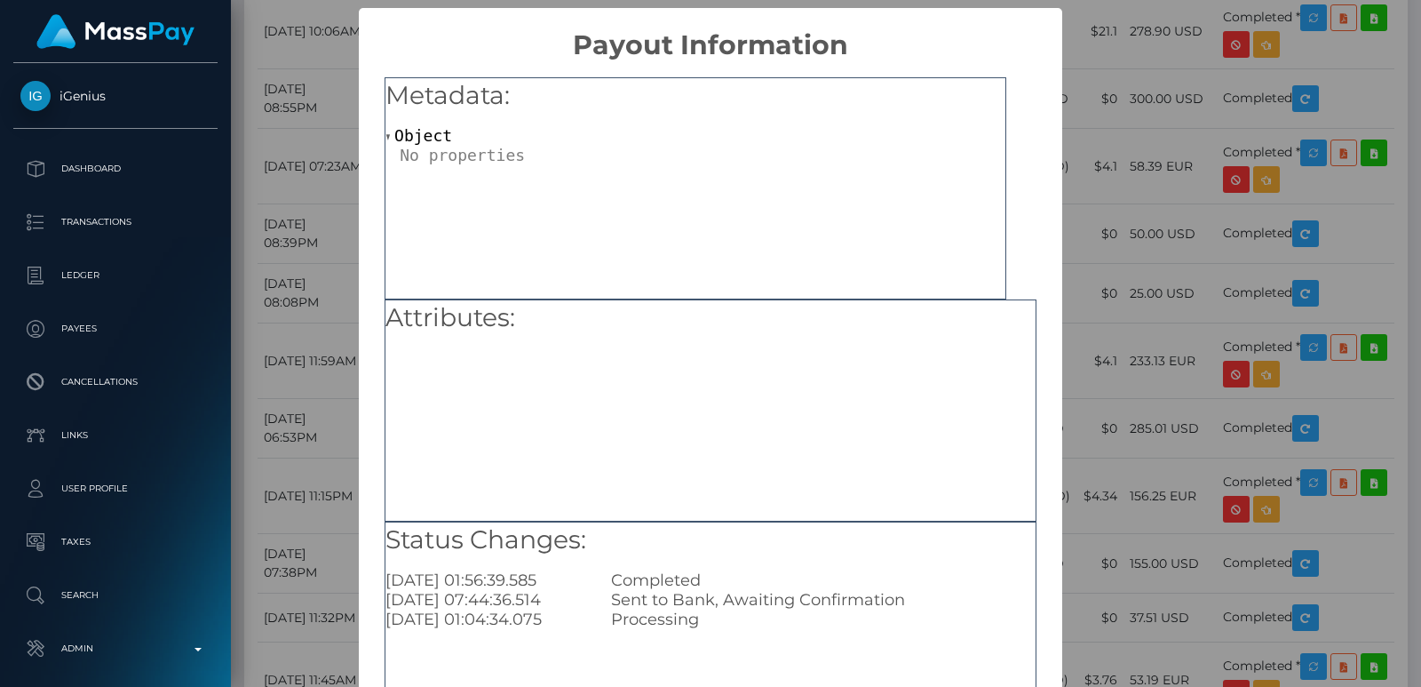
click at [287, 243] on div "× Payout Information Metadata: Object Attributes: Status Changes: 2025-10-08 01…" at bounding box center [710, 343] width 1421 height 687
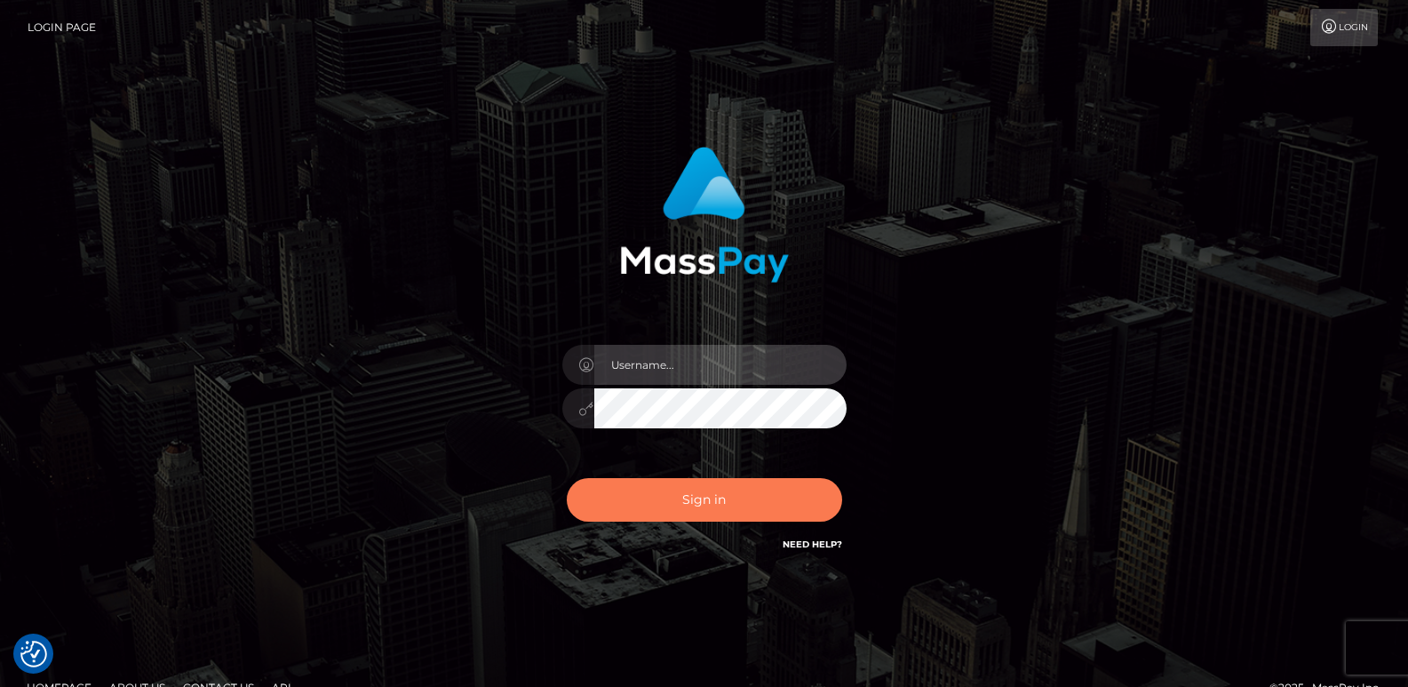
type input "ts2.es"
click at [668, 501] on button "Sign in" at bounding box center [704, 500] width 275 height 44
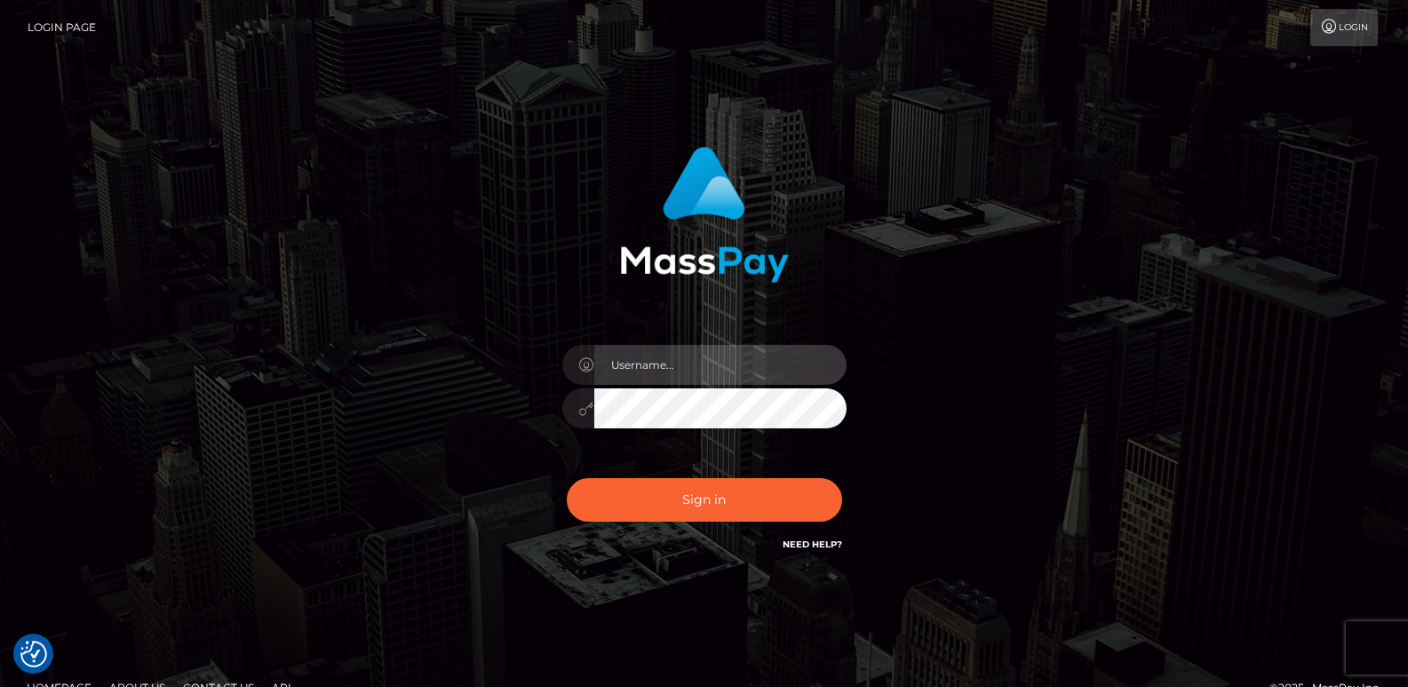
type input "ts2.es"
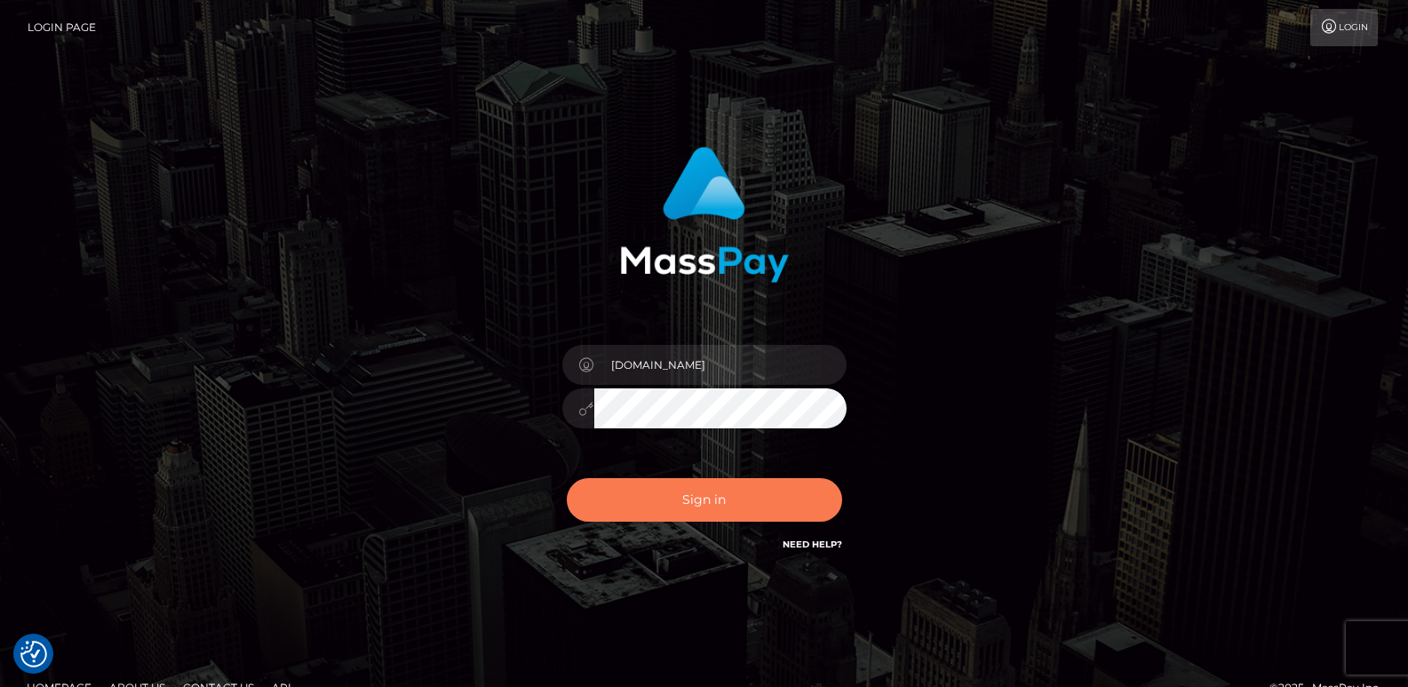
click at [668, 501] on button "Sign in" at bounding box center [704, 500] width 275 height 44
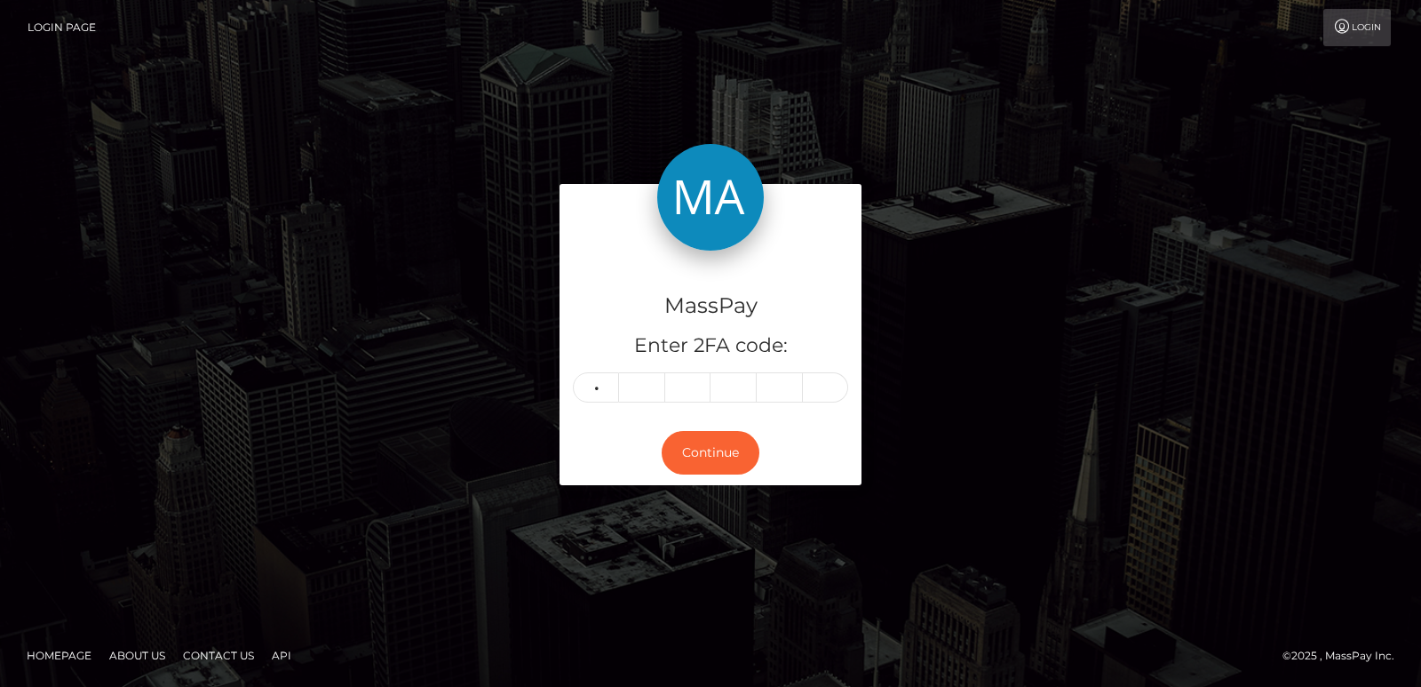
type input "0"
type input "3"
type input "8"
type input "2"
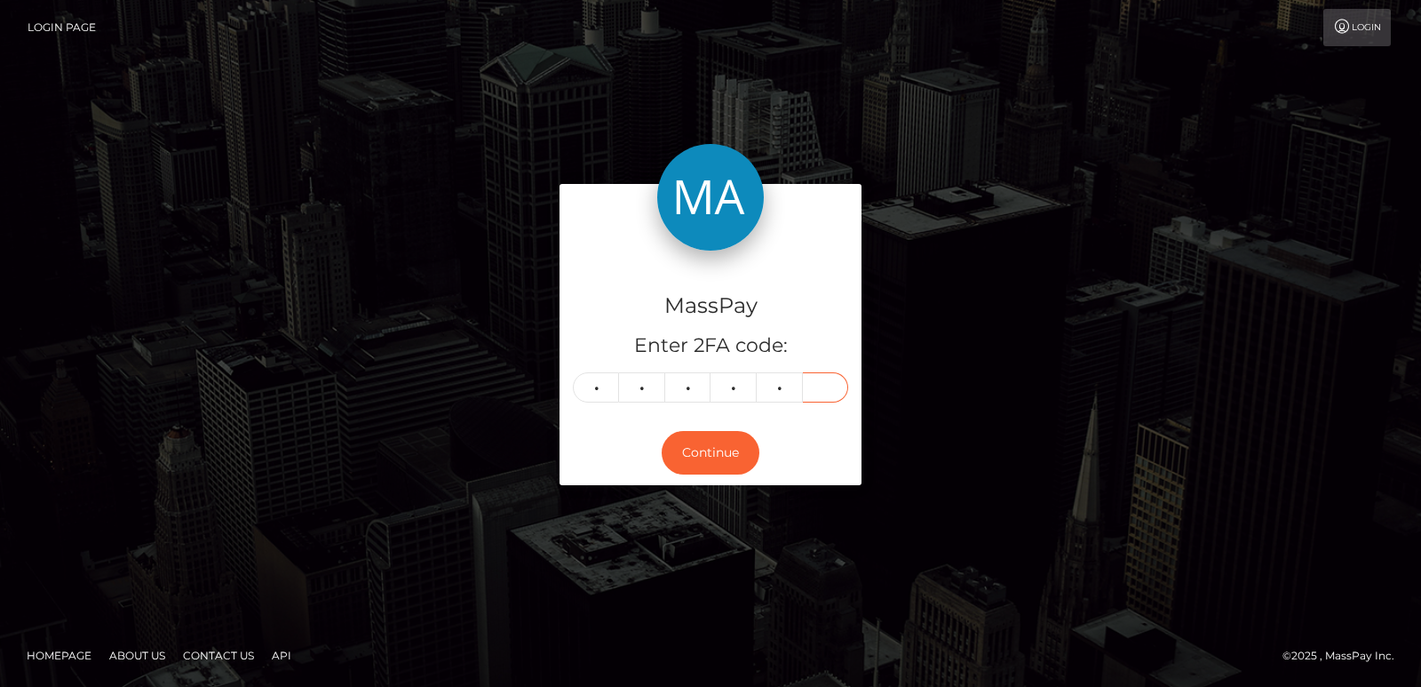
type input "2"
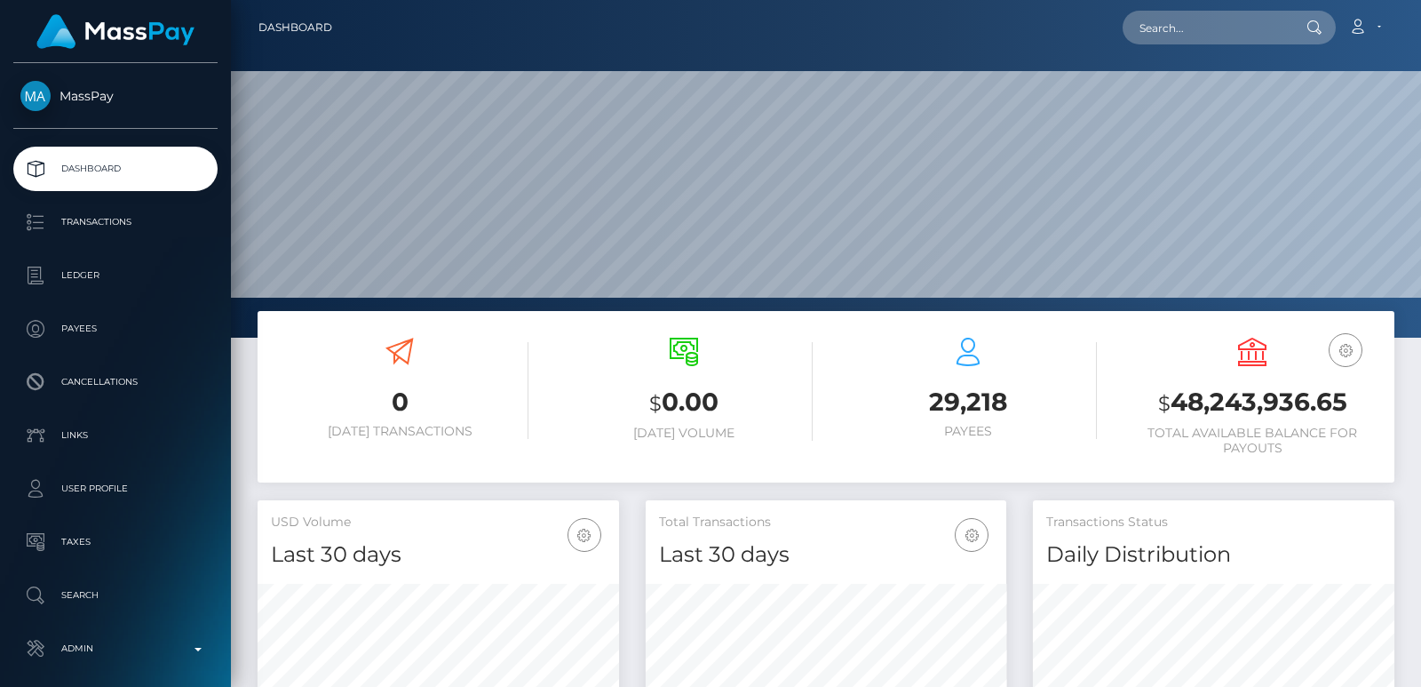
scroll to position [488, 361]
click at [1195, 19] on input "text" at bounding box center [1206, 28] width 167 height 34
paste input "oushady@outlook.com"
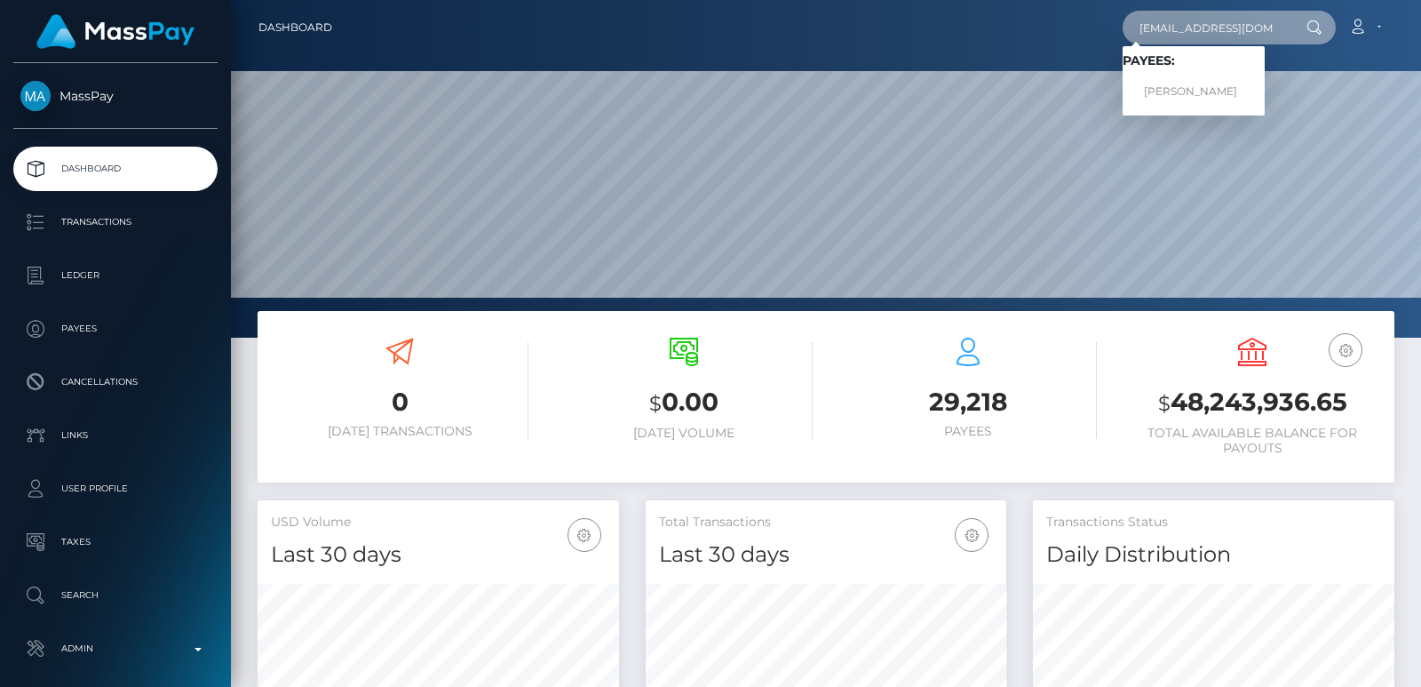
type input "oushady@outlook.com"
click at [1191, 82] on link "ELIZABETH THANIKA DAY" at bounding box center [1194, 92] width 142 height 33
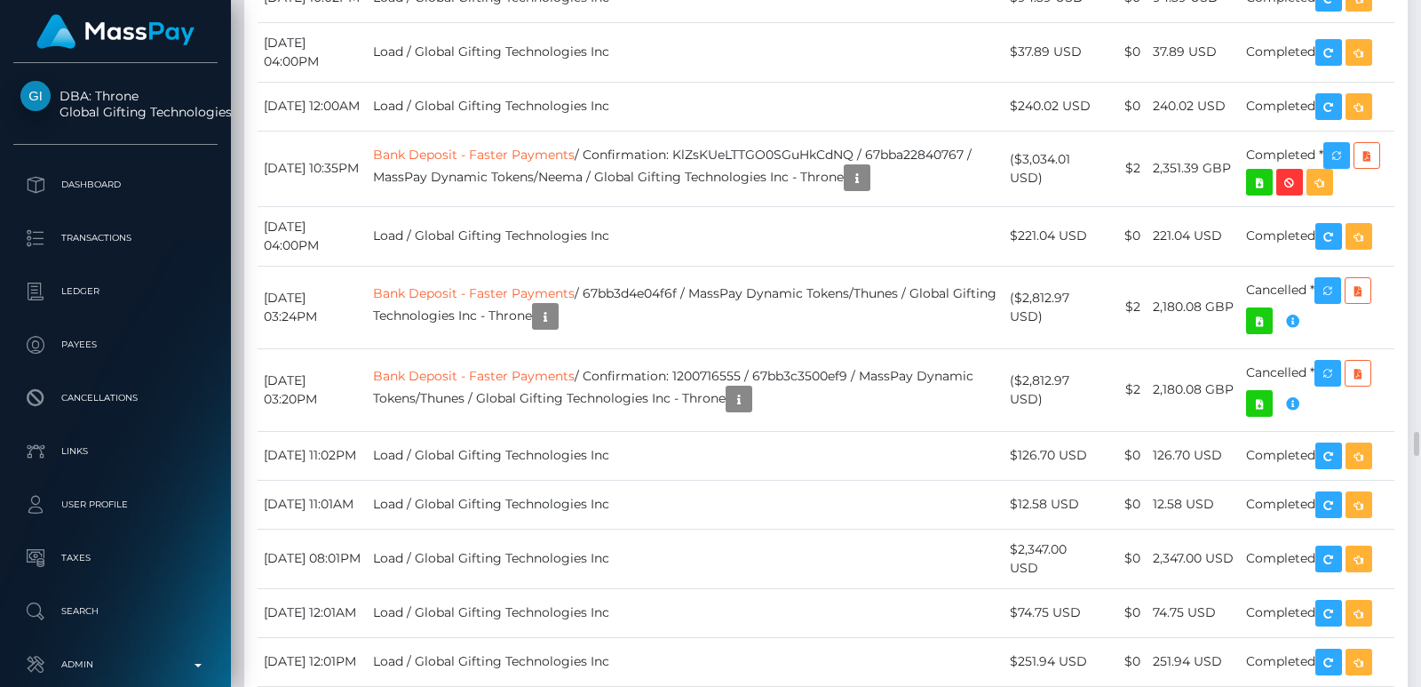
scroll to position [213, 361]
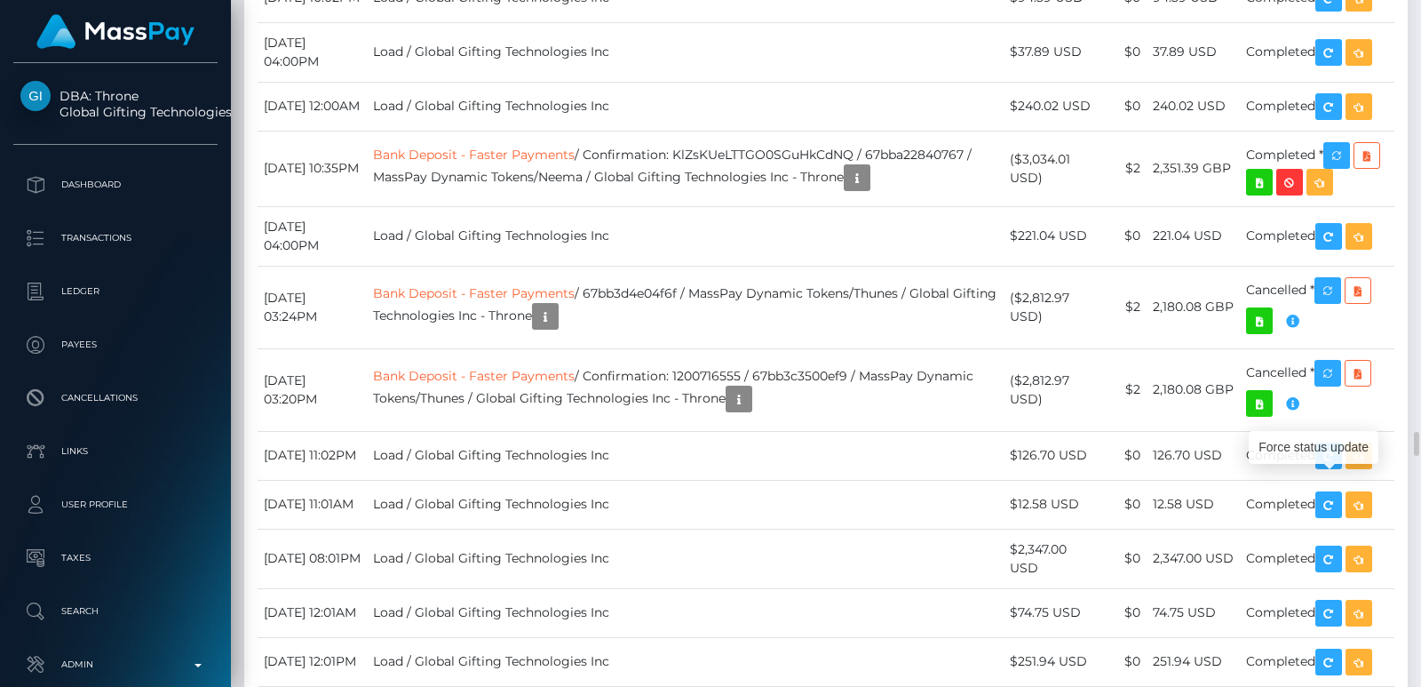
click at [1412, 76] on div at bounding box center [1414, 343] width 13 height 687
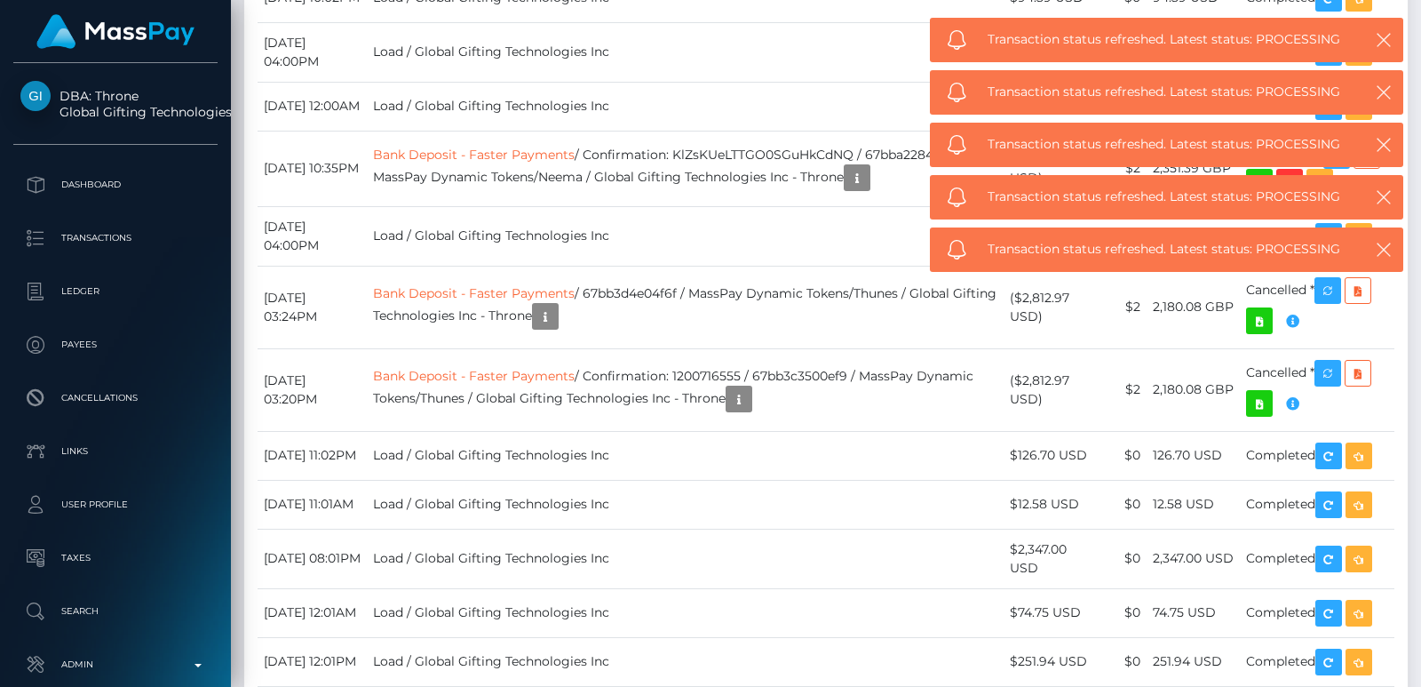
scroll to position [10753, 0]
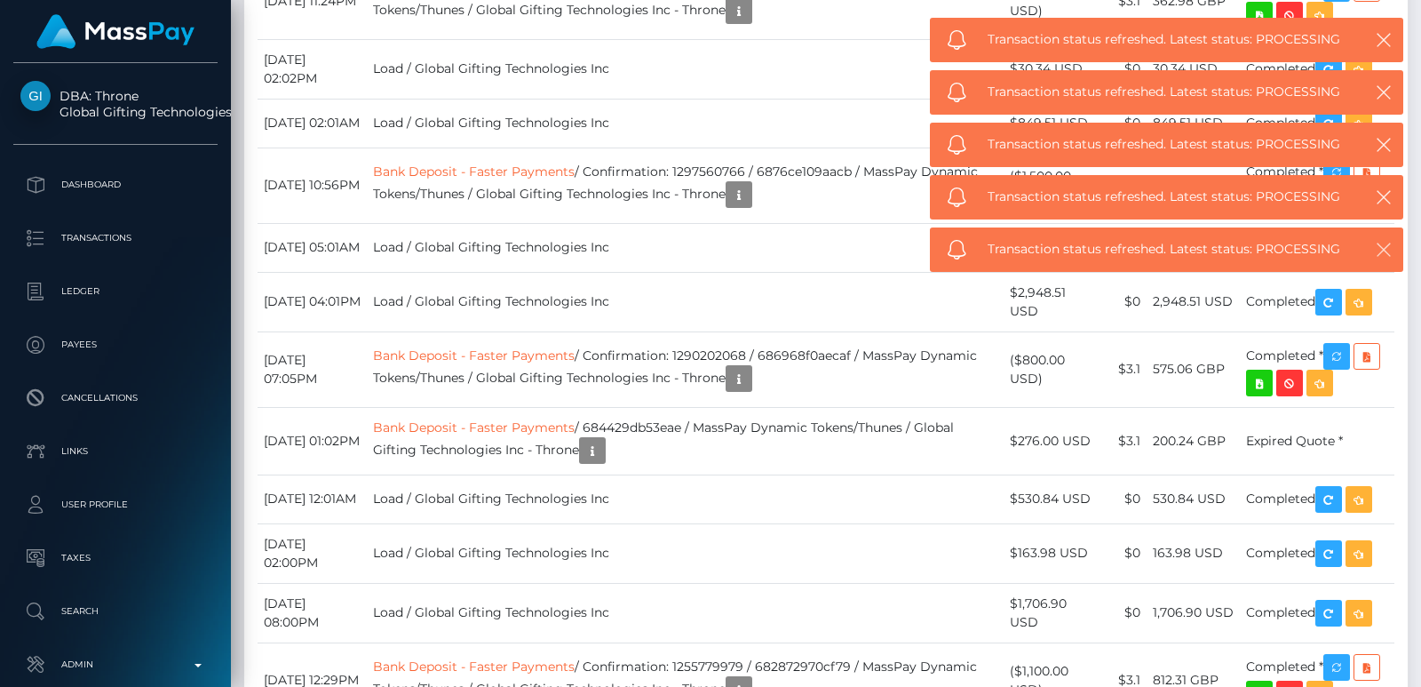
click at [1385, 252] on icon "button" at bounding box center [1384, 250] width 18 height 18
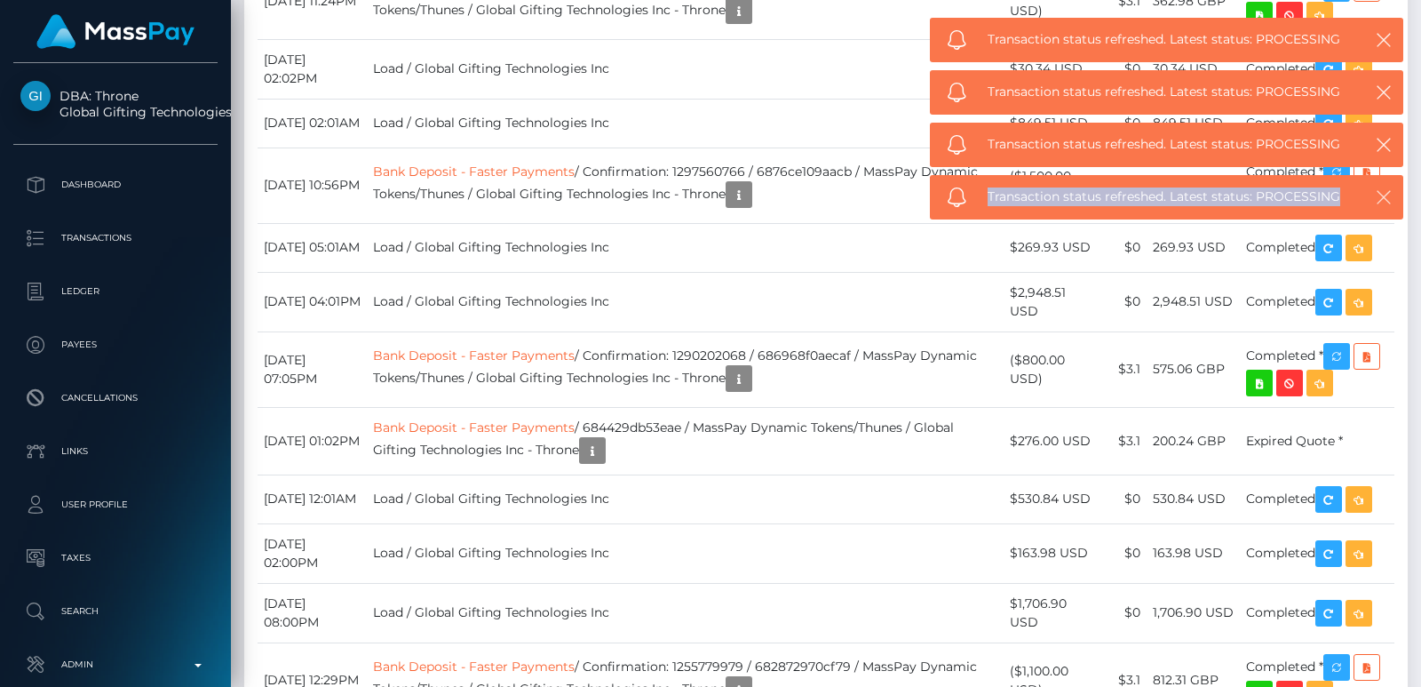
drag, startPoint x: 1388, startPoint y: 182, endPoint x: 1386, endPoint y: 194, distance: 11.7
click at [1386, 194] on div "Transaction status refreshed. Latest status: PROCESSING" at bounding box center [1166, 197] width 473 height 44
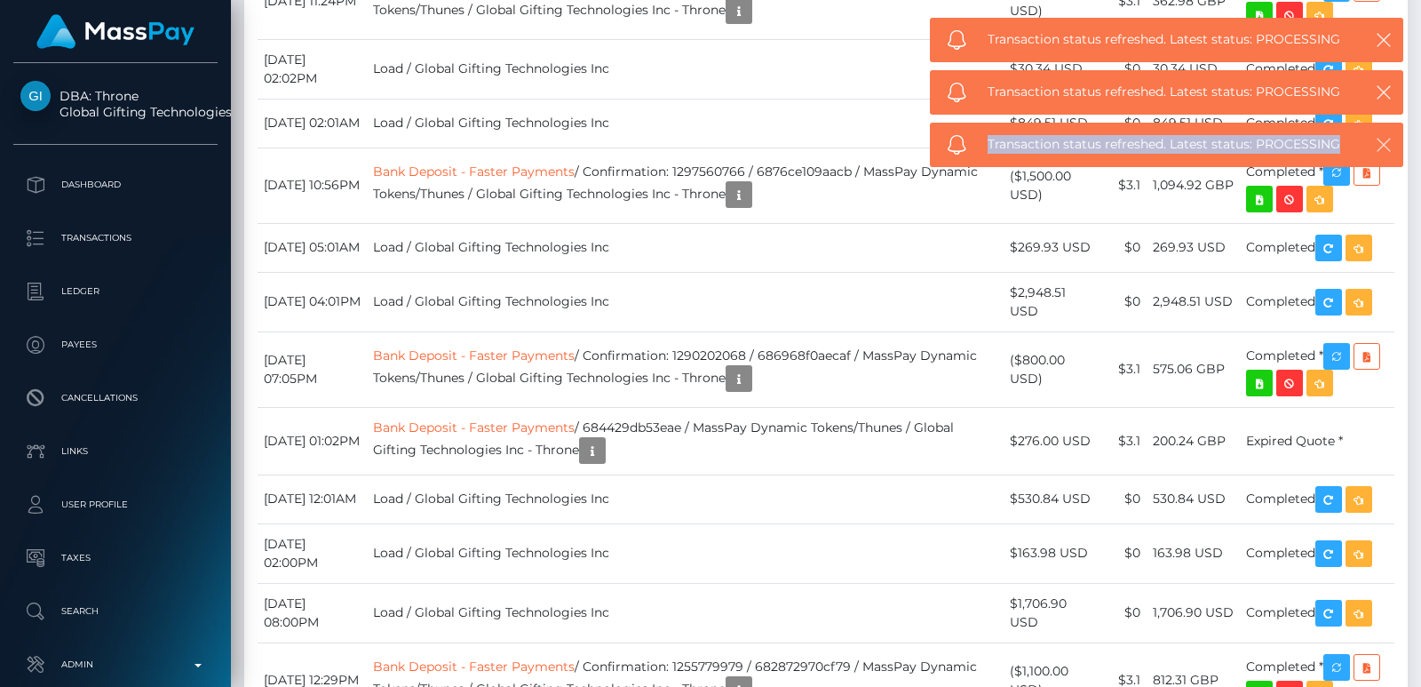
click at [1386, 167] on div "Transaction status refreshed. Latest status: PROCESSING" at bounding box center [1166, 145] width 473 height 44
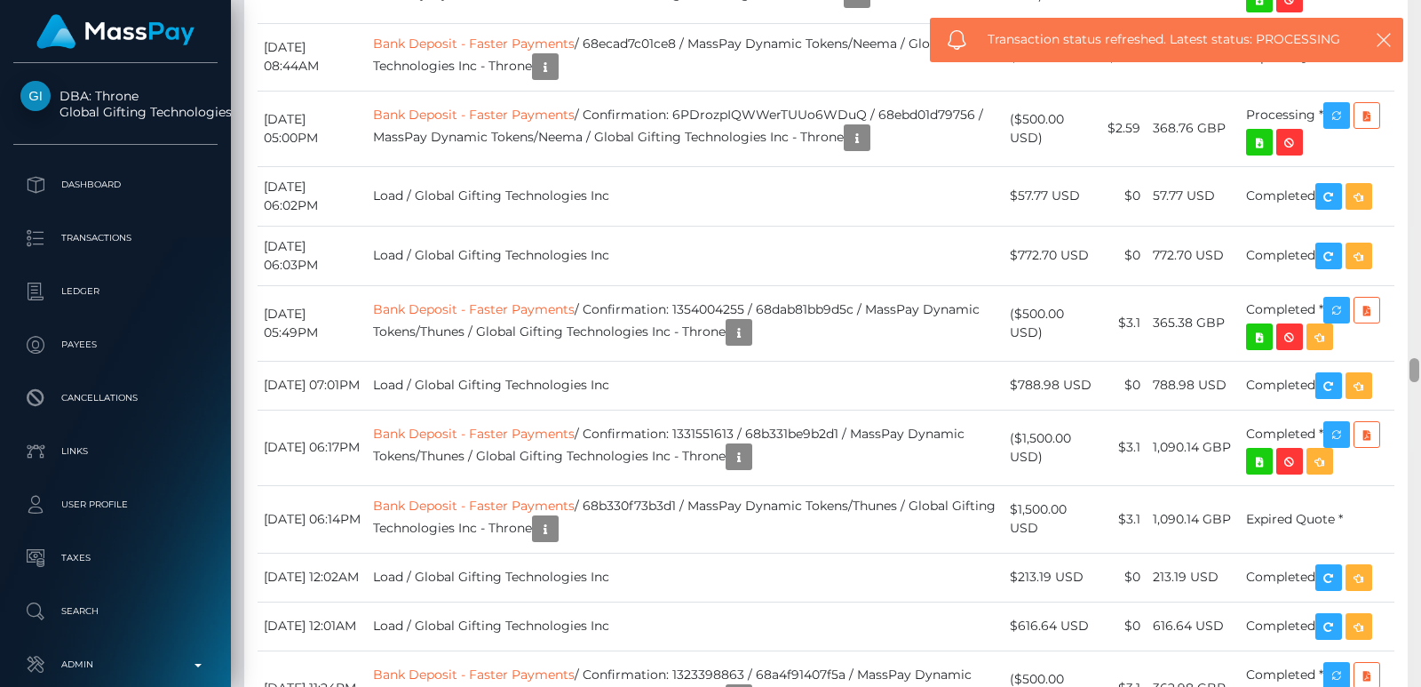
click at [1420, 102] on div at bounding box center [1414, 343] width 13 height 687
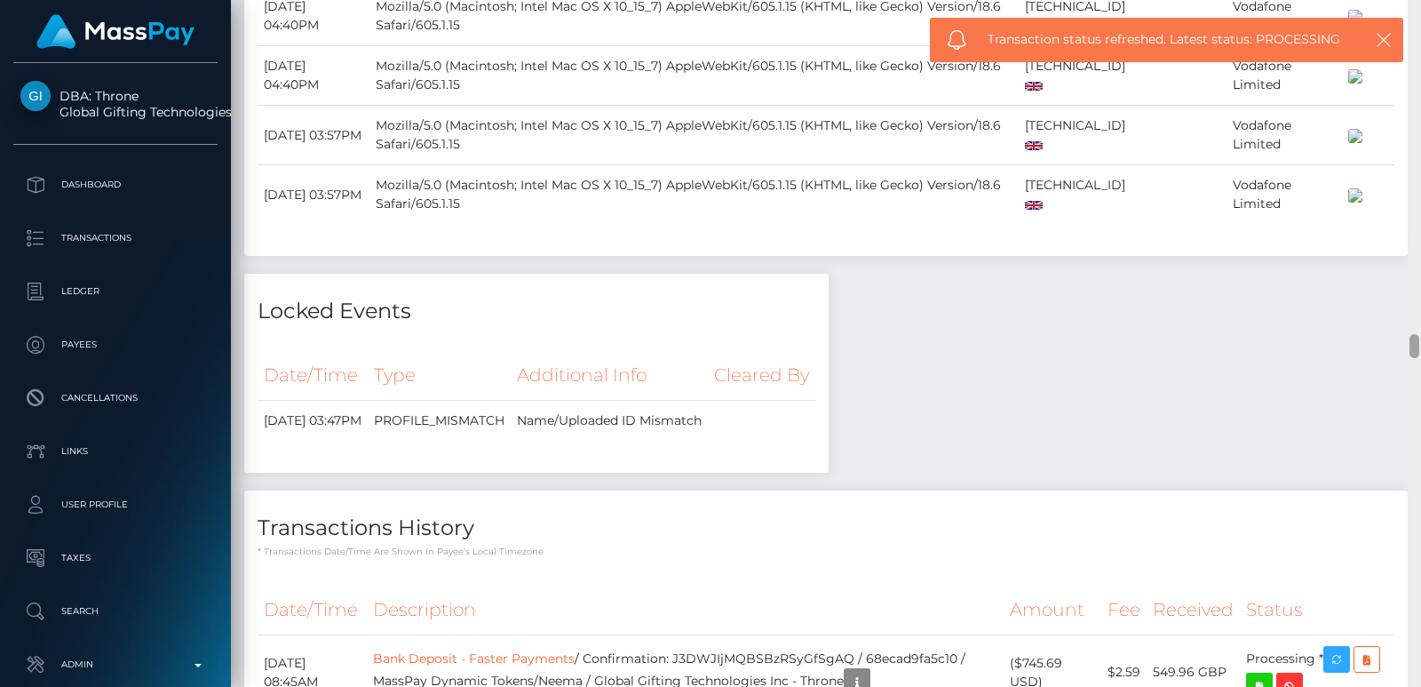
click at [1420, 102] on div at bounding box center [1414, 343] width 13 height 687
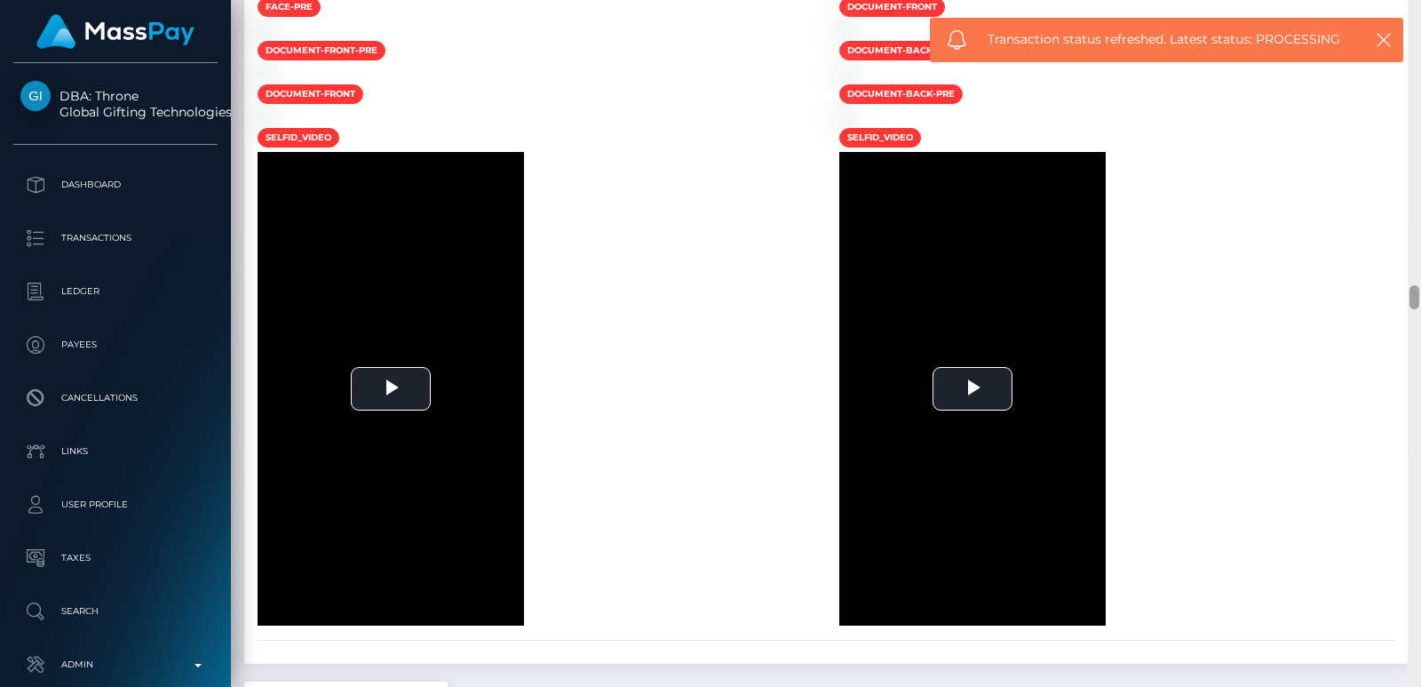
click at [1420, 102] on div at bounding box center [1414, 343] width 13 height 687
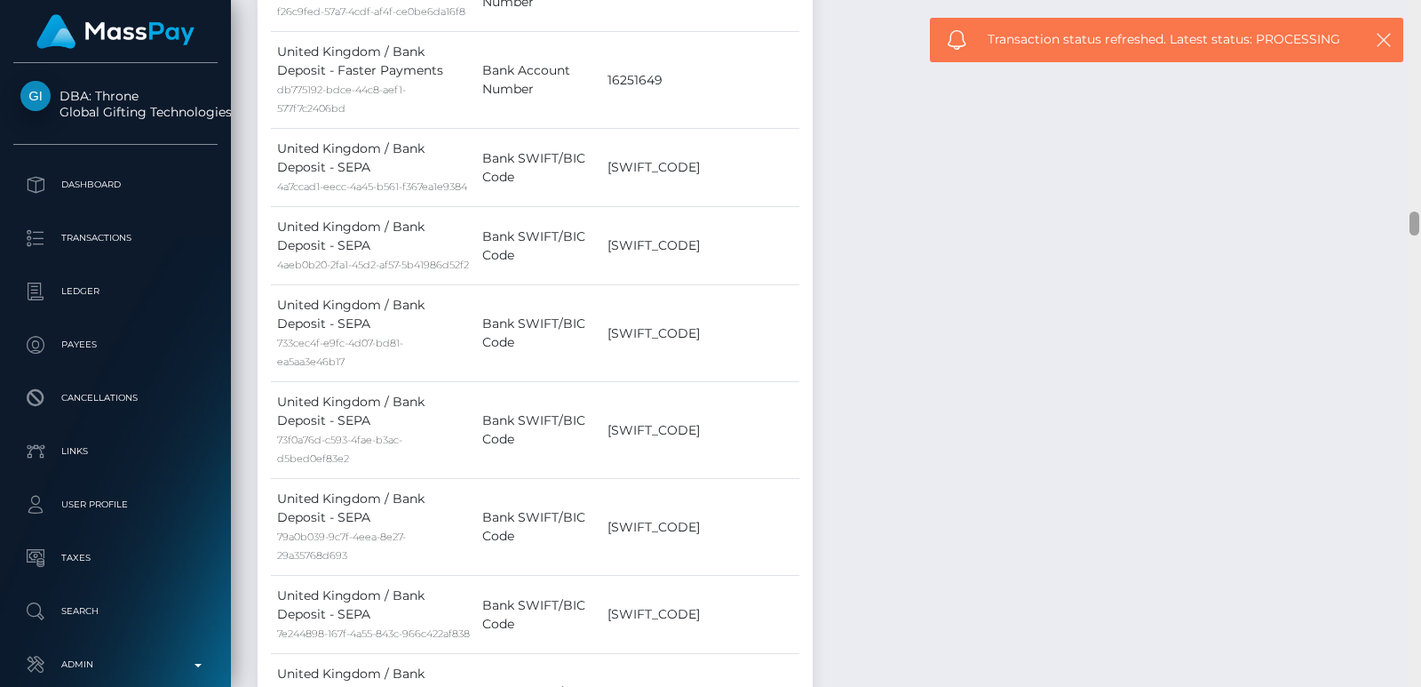
click at [1420, 60] on div at bounding box center [1414, 343] width 13 height 687
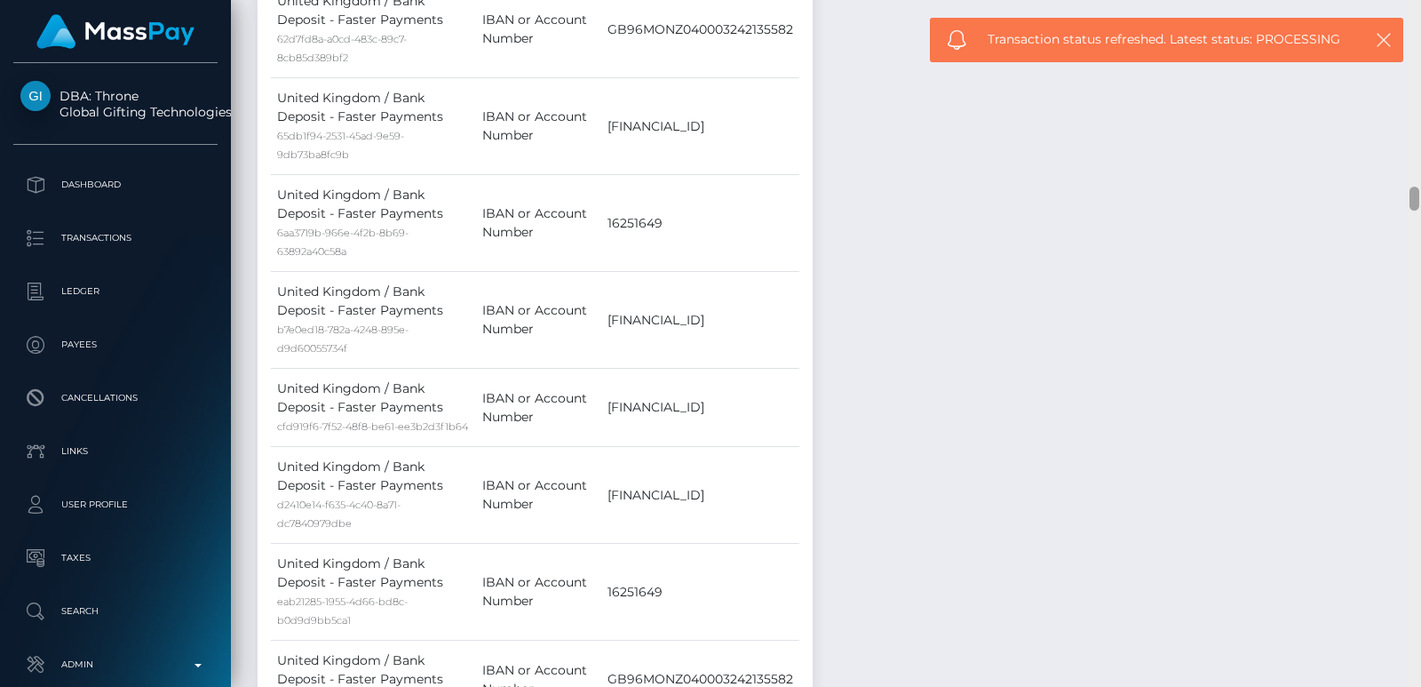
click at [1420, 60] on div at bounding box center [1414, 343] width 13 height 687
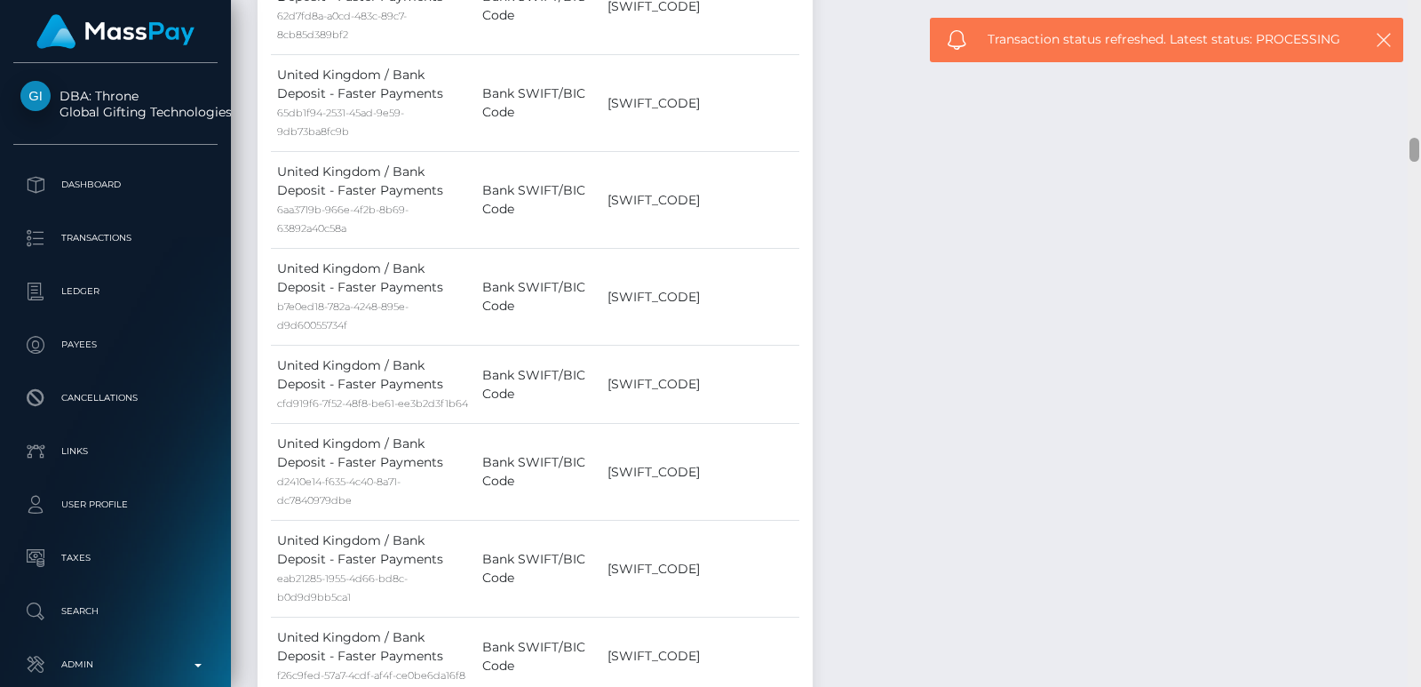
click at [1420, 60] on div at bounding box center [1414, 343] width 13 height 687
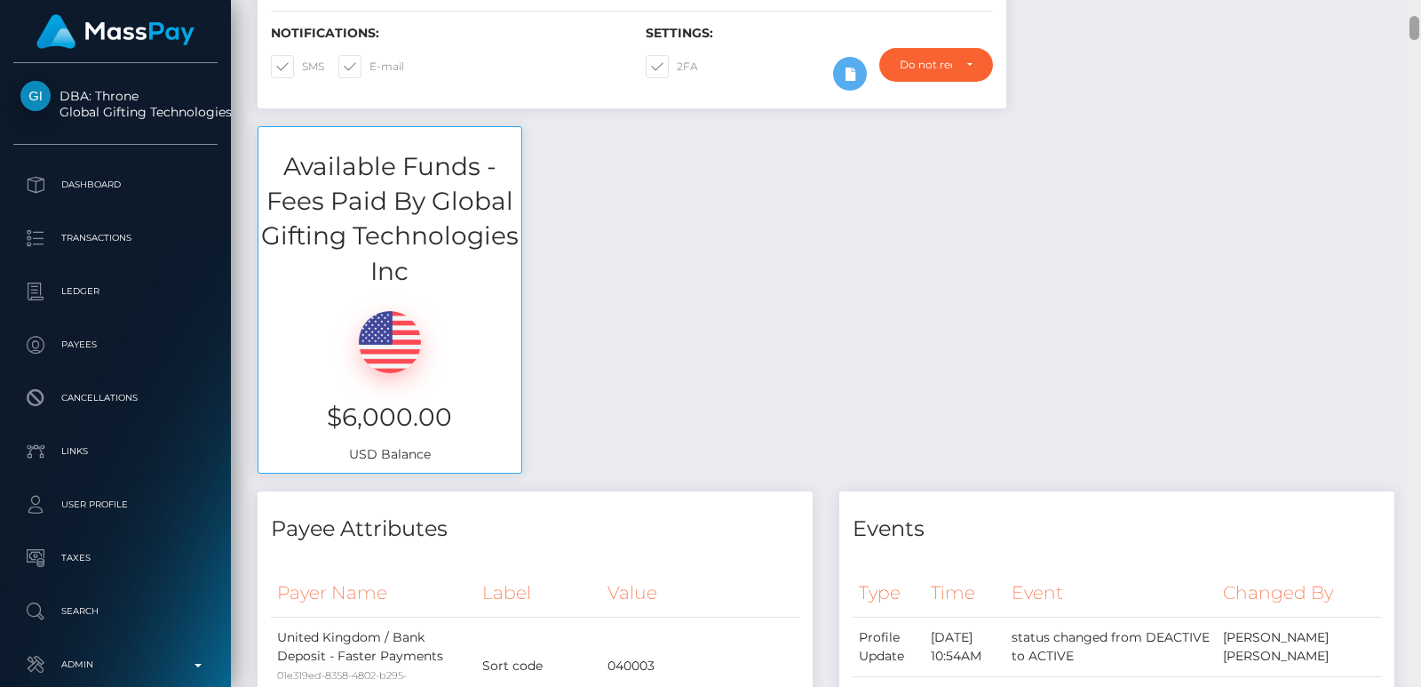
click at [1419, 12] on div at bounding box center [1414, 343] width 13 height 687
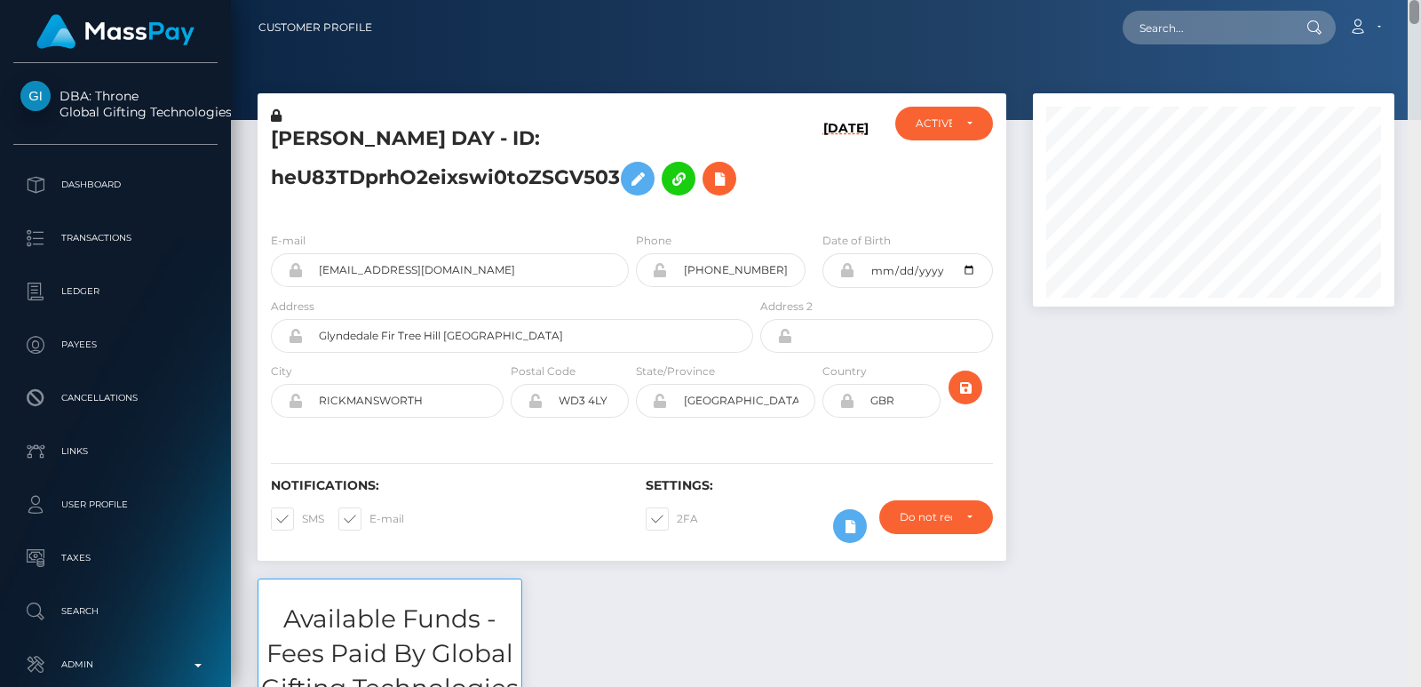
click at [1419, 12] on div "Customer Profile Loading... Loading..." at bounding box center [826, 343] width 1190 height 687
click at [310, 144] on h5 "ELIZABETH THANIKA DAY - ID: heU83TDprhO2eixswi0toZSGV503" at bounding box center [507, 164] width 473 height 79
copy h5 "ELIZABETH"
